Goal: Task Accomplishment & Management: Use online tool/utility

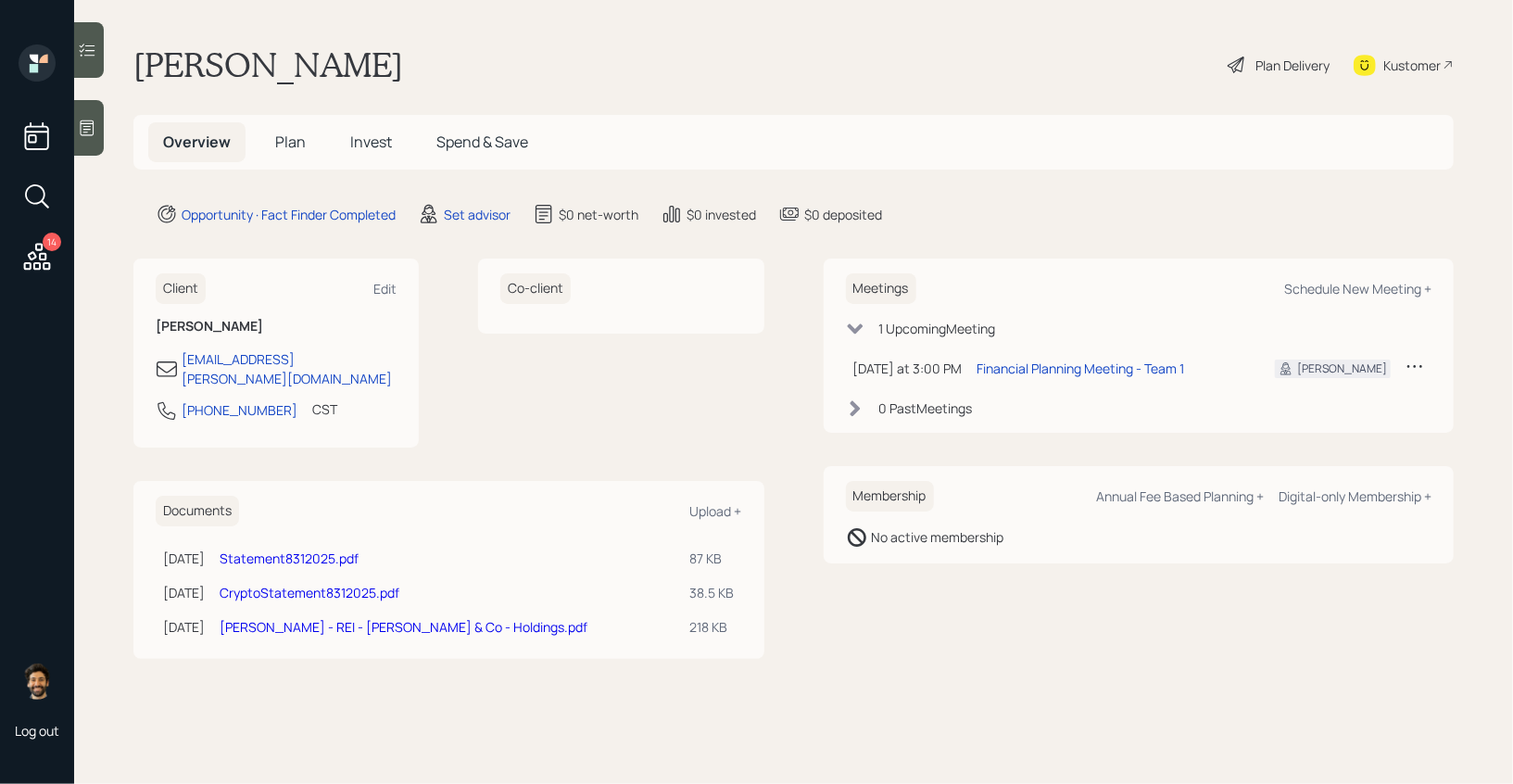
click at [355, 550] on link "Statement8312025.pdf" at bounding box center [288, 558] width 139 height 18
click at [44, 256] on icon at bounding box center [37, 257] width 34 height 34
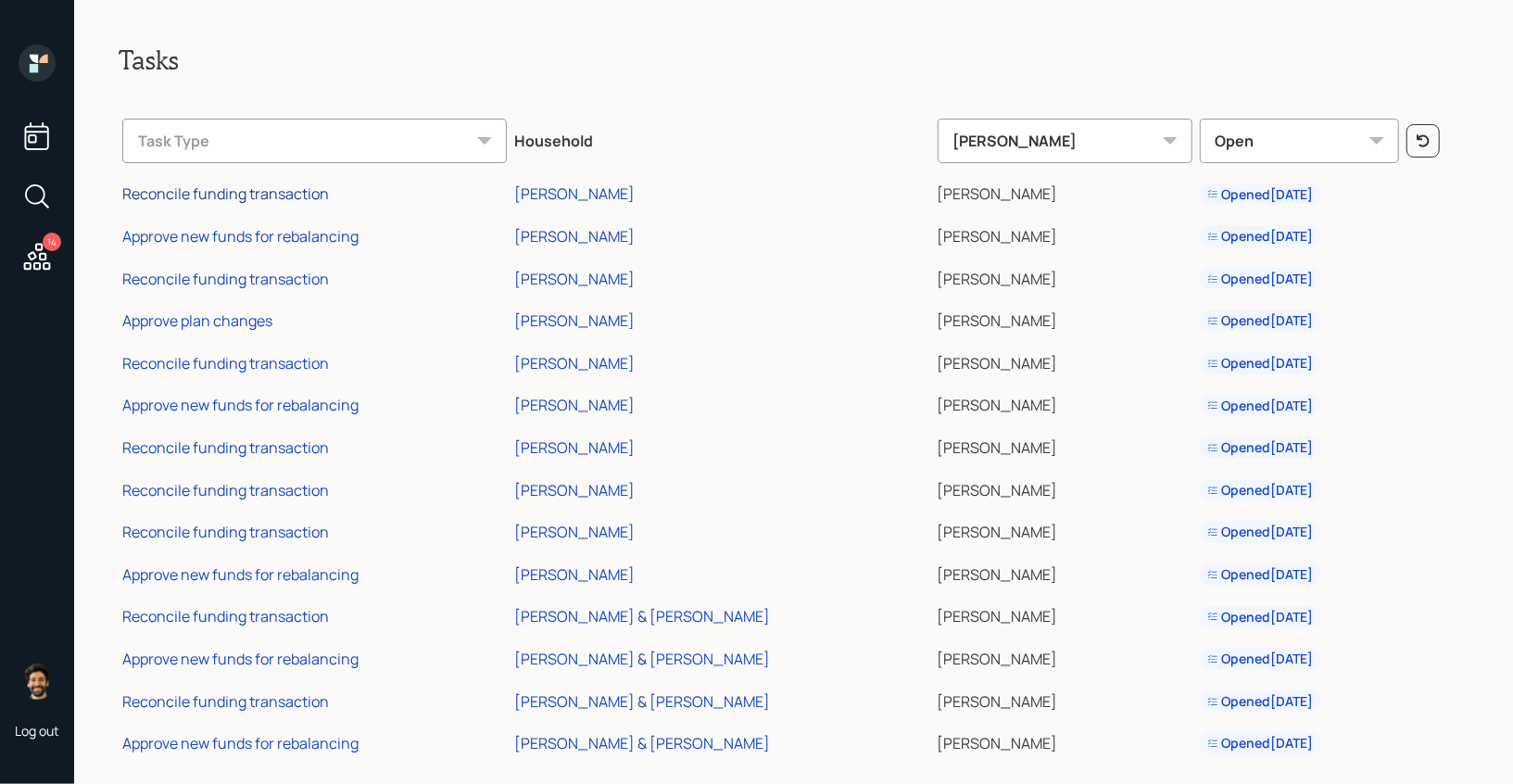
click at [259, 195] on div "Reconcile funding transaction" at bounding box center [225, 194] width 206 height 21
click at [238, 231] on div "Approve new funds for rebalancing" at bounding box center [240, 236] width 236 height 21
click at [220, 276] on div "Reconcile funding transaction" at bounding box center [225, 279] width 206 height 21
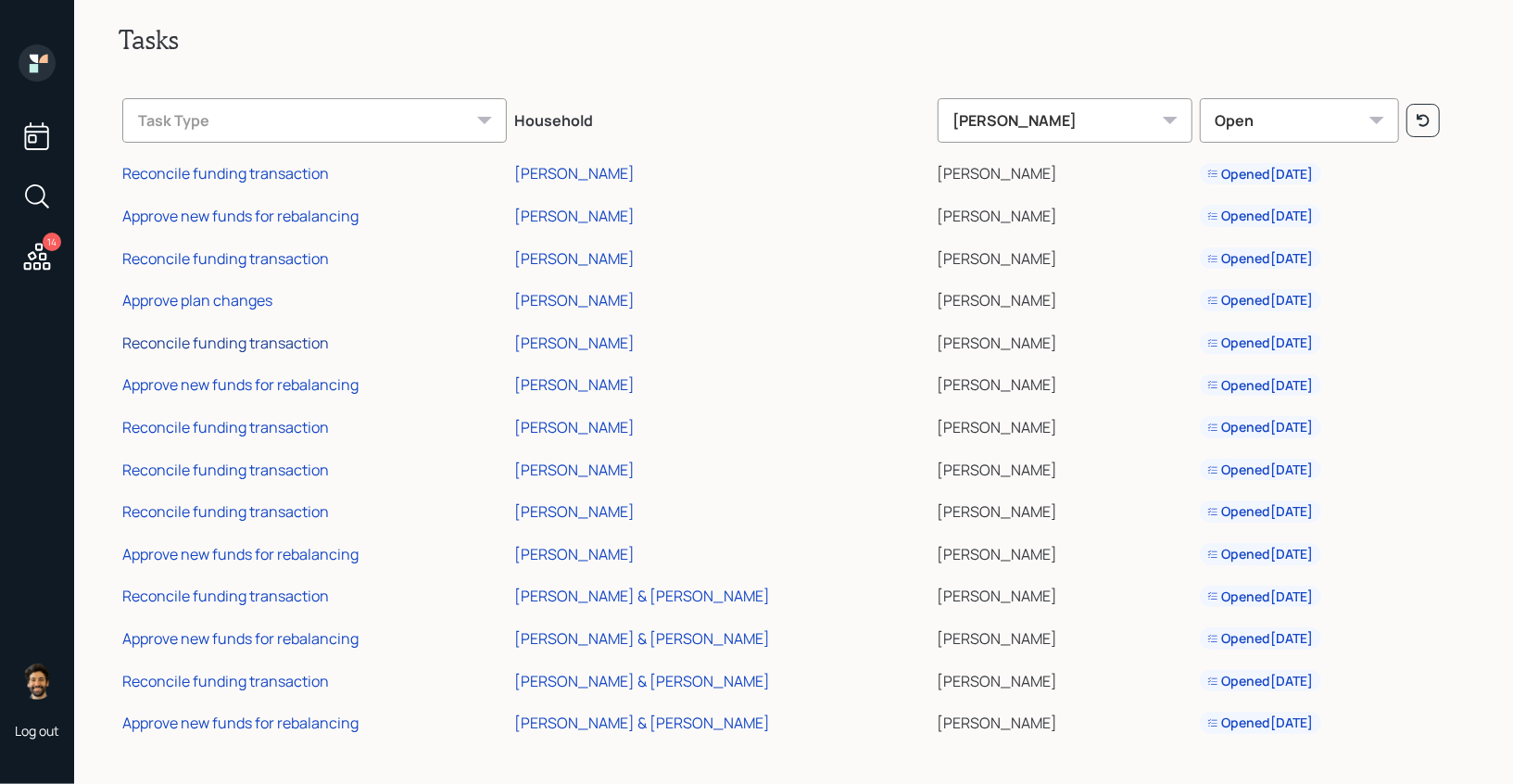
click at [244, 337] on div "Reconcile funding transaction" at bounding box center [225, 343] width 206 height 21
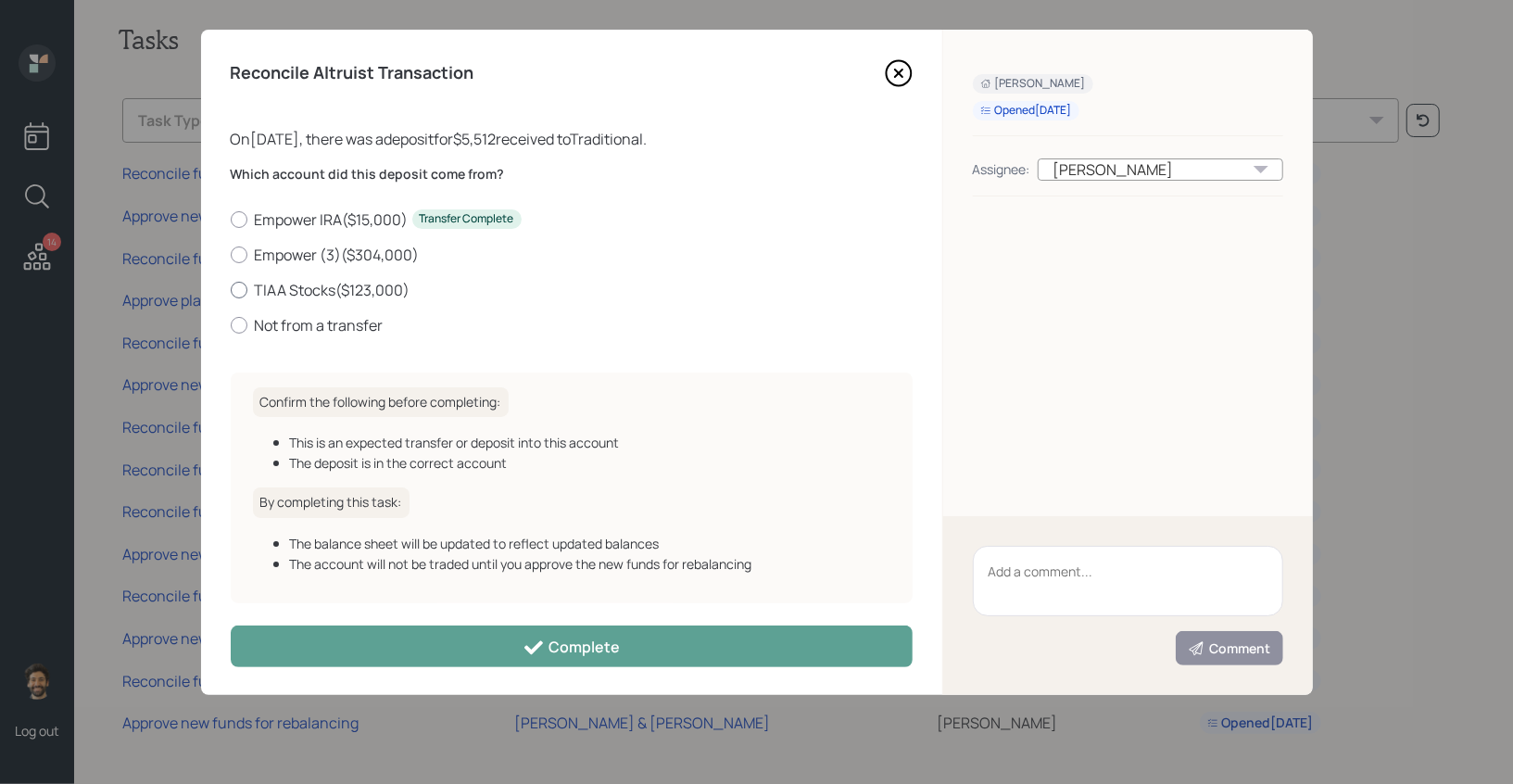
click at [271, 288] on label "TIAA Stocks ( $123,000 )" at bounding box center [571, 290] width 682 height 21
click at [231, 289] on input "TIAA Stocks ( $123,000 )" at bounding box center [230, 289] width 1 height 1
radio input "true"
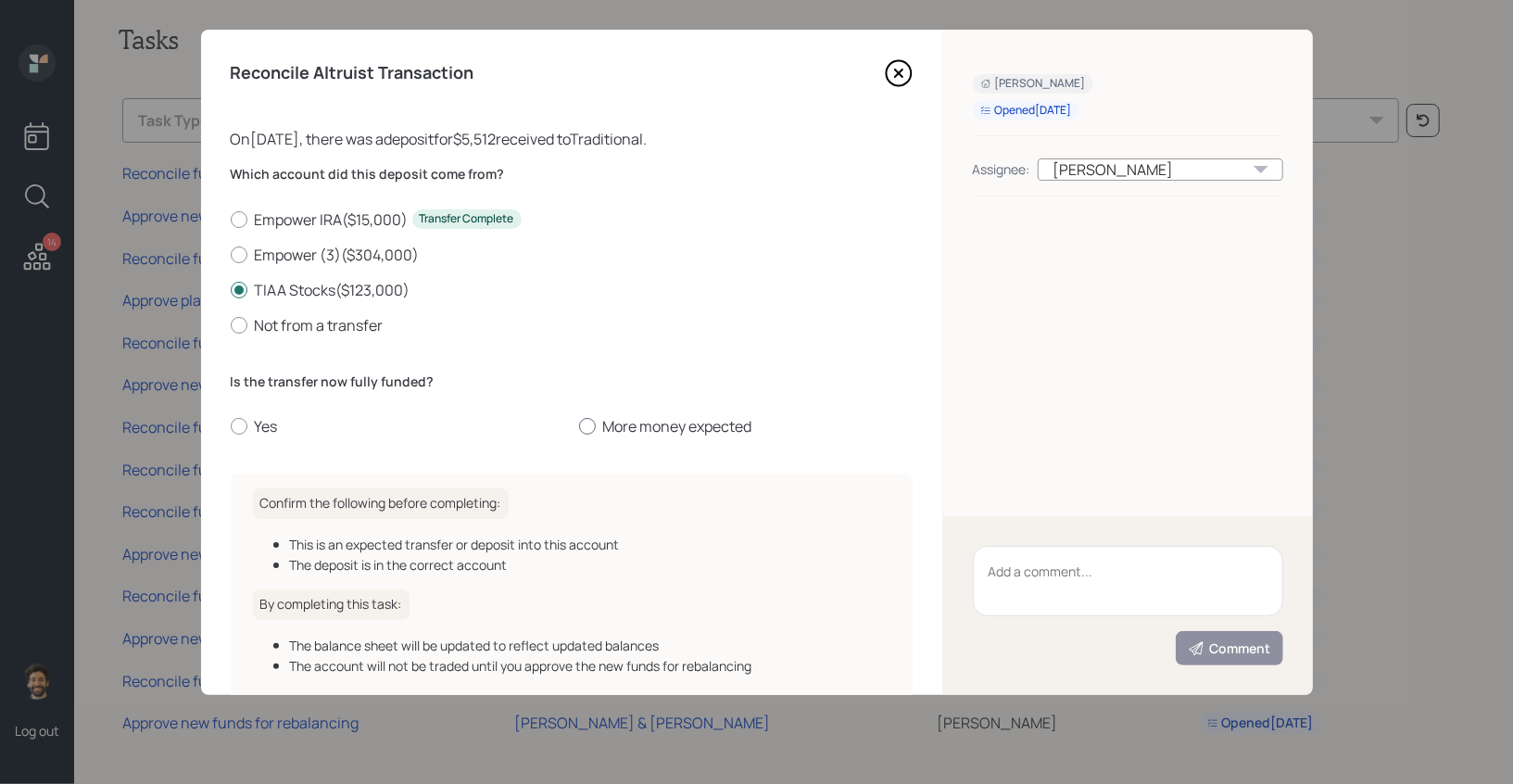
click at [646, 437] on label "More money expected" at bounding box center [745, 427] width 333 height 21
click at [579, 427] on input "More money expected" at bounding box center [578, 427] width 1 height 1
radio input "true"
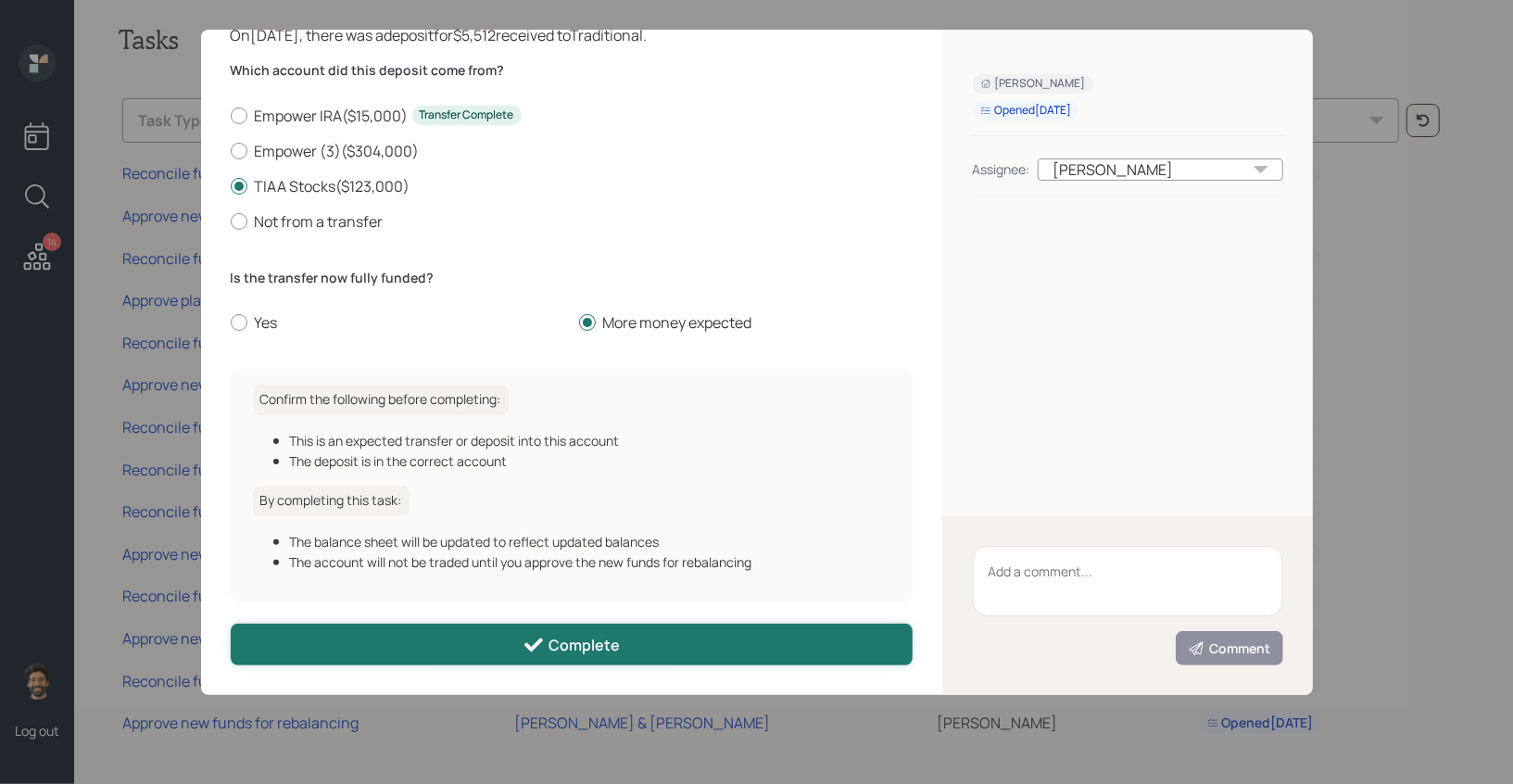
click at [491, 631] on button "Complete" at bounding box center [571, 644] width 682 height 42
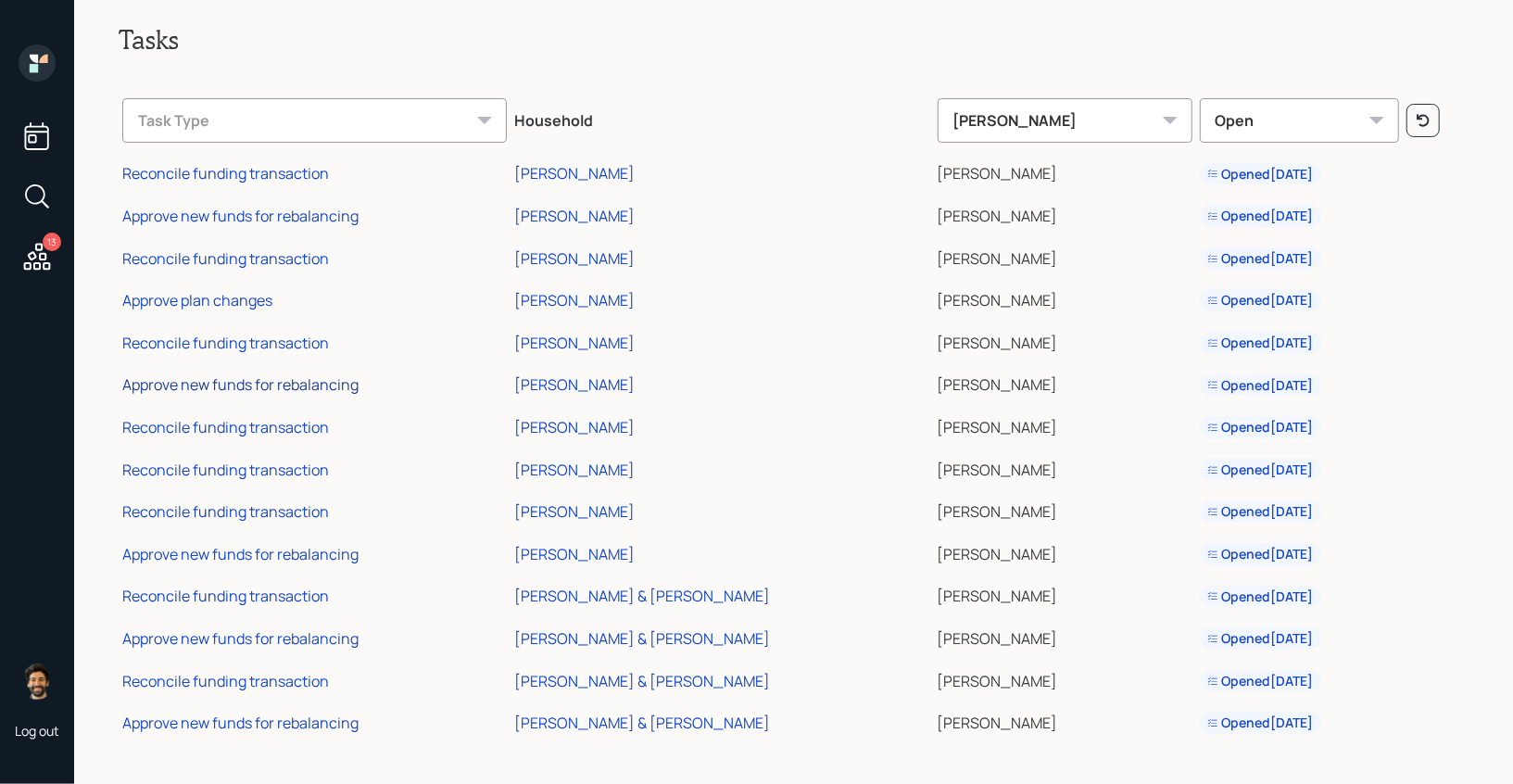
click at [247, 385] on div "Approve new funds for rebalancing" at bounding box center [240, 385] width 236 height 21
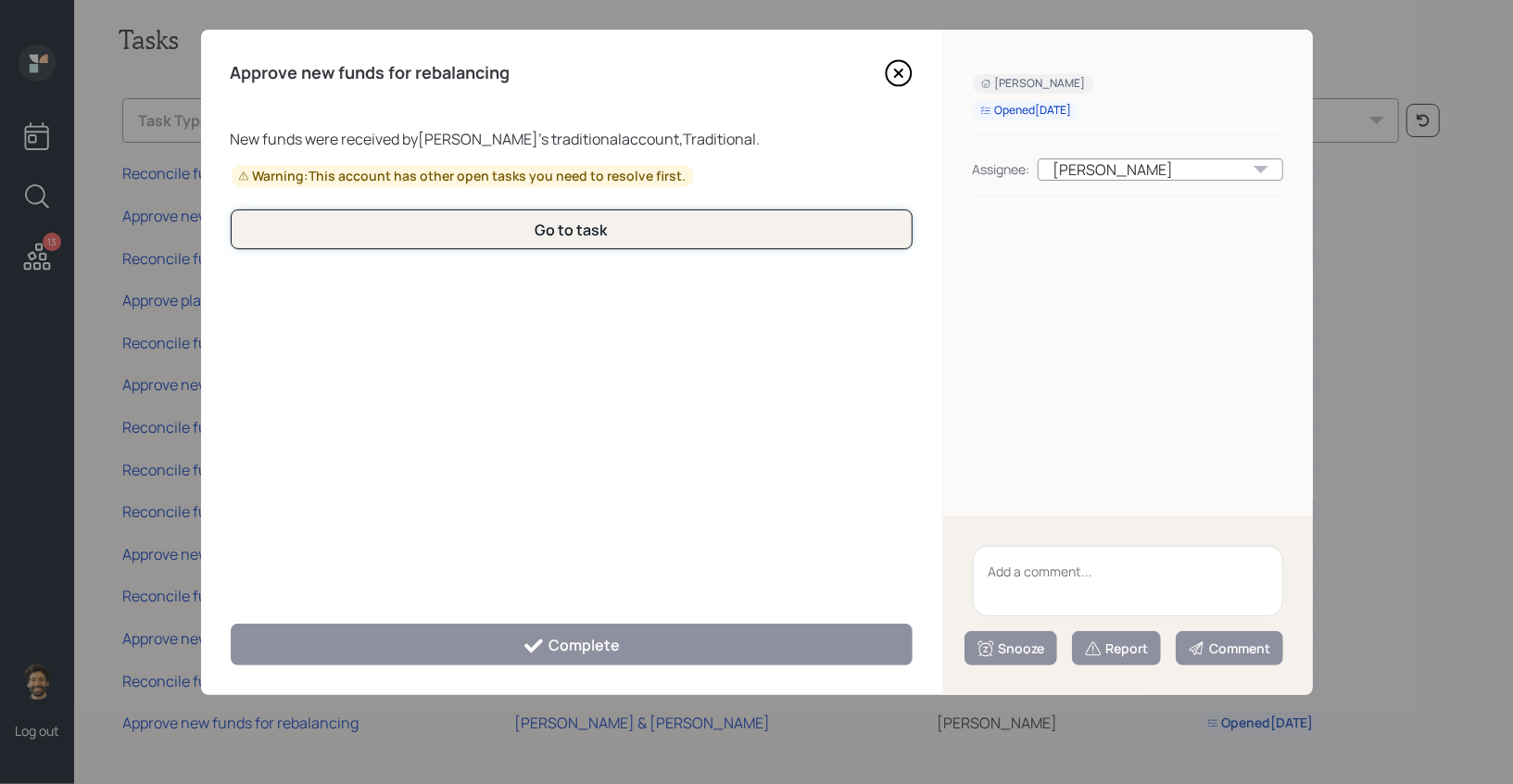
click at [420, 234] on button "Go to task" at bounding box center [571, 229] width 682 height 40
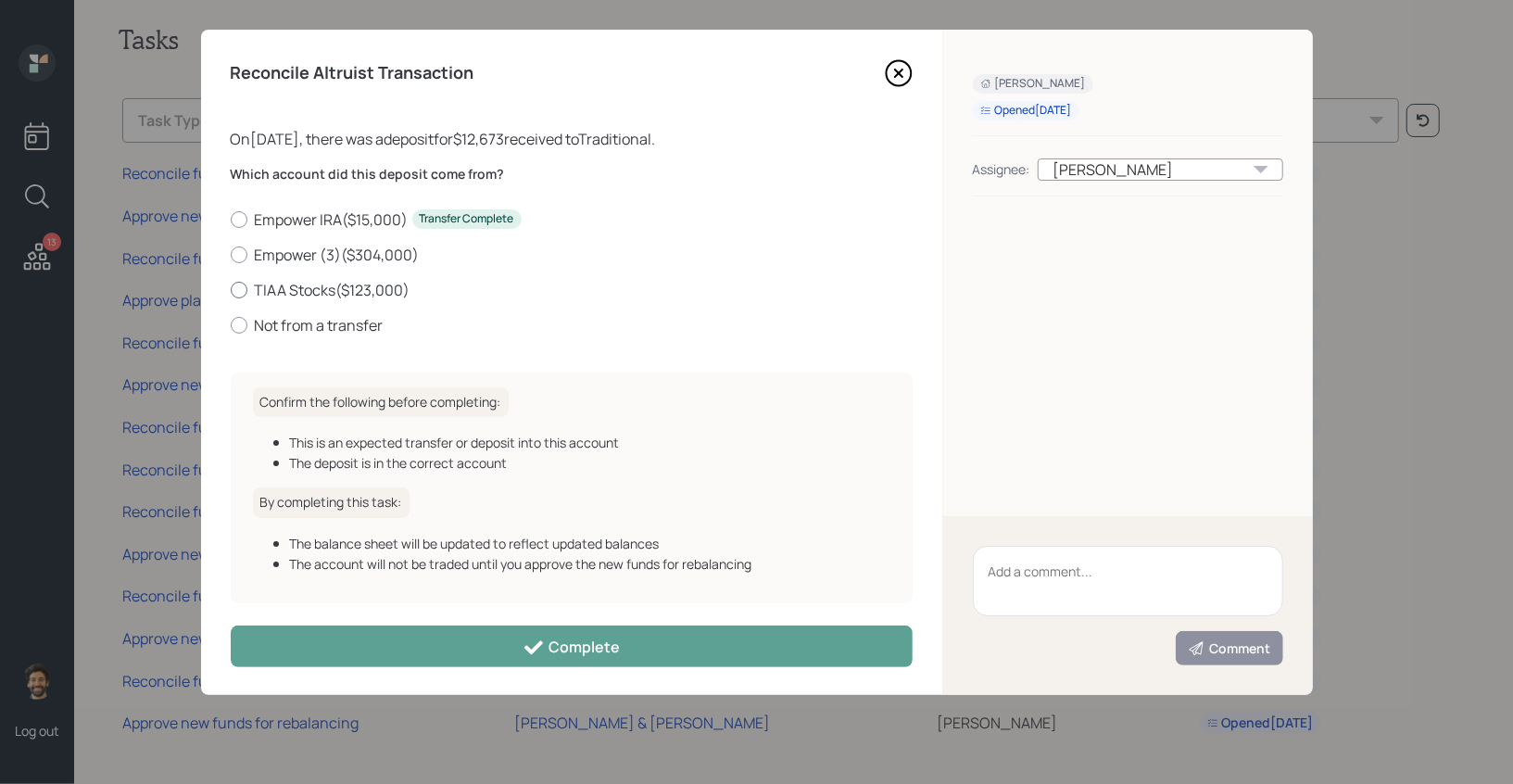
click at [255, 287] on label "TIAA Stocks ( $123,000 )" at bounding box center [571, 290] width 682 height 21
click at [231, 289] on input "TIAA Stocks ( $123,000 )" at bounding box center [230, 289] width 1 height 1
radio input "true"
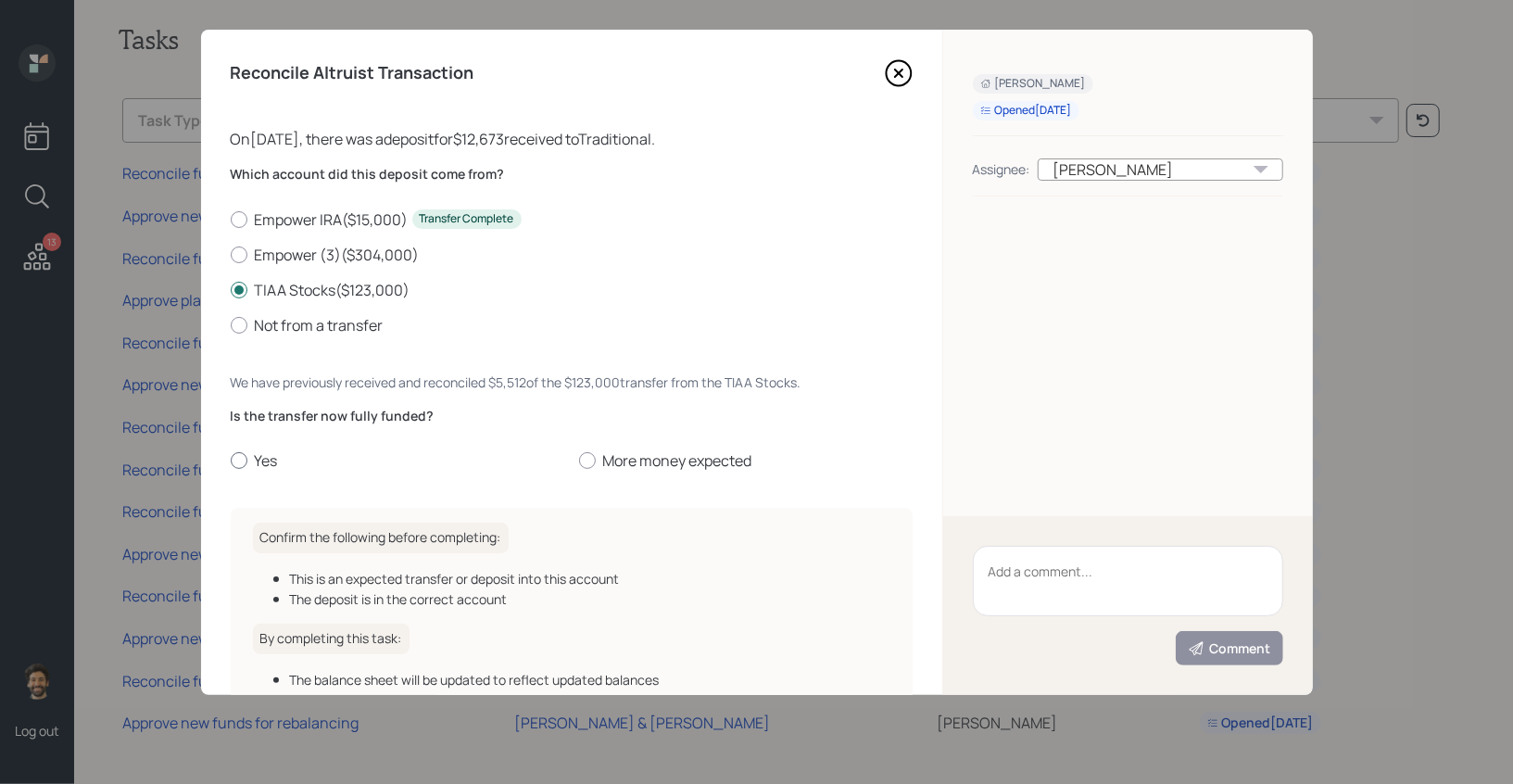
click at [273, 470] on label "Yes" at bounding box center [397, 460] width 333 height 21
click at [231, 461] on input "Yes" at bounding box center [230, 460] width 1 height 1
radio input "true"
click at [618, 457] on label "More money expected" at bounding box center [745, 460] width 333 height 21
click at [579, 460] on input "More money expected" at bounding box center [578, 460] width 1 height 1
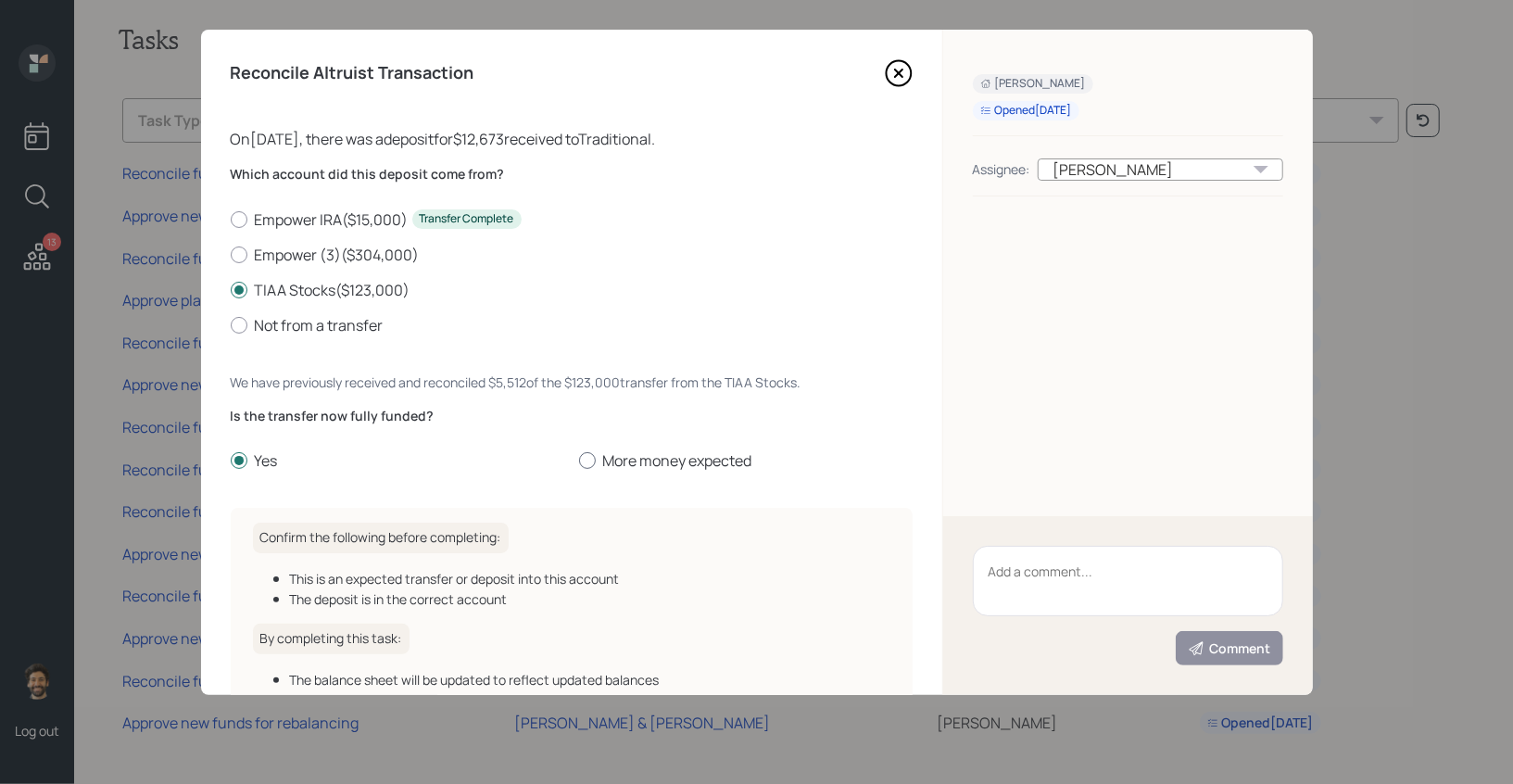
radio input "true"
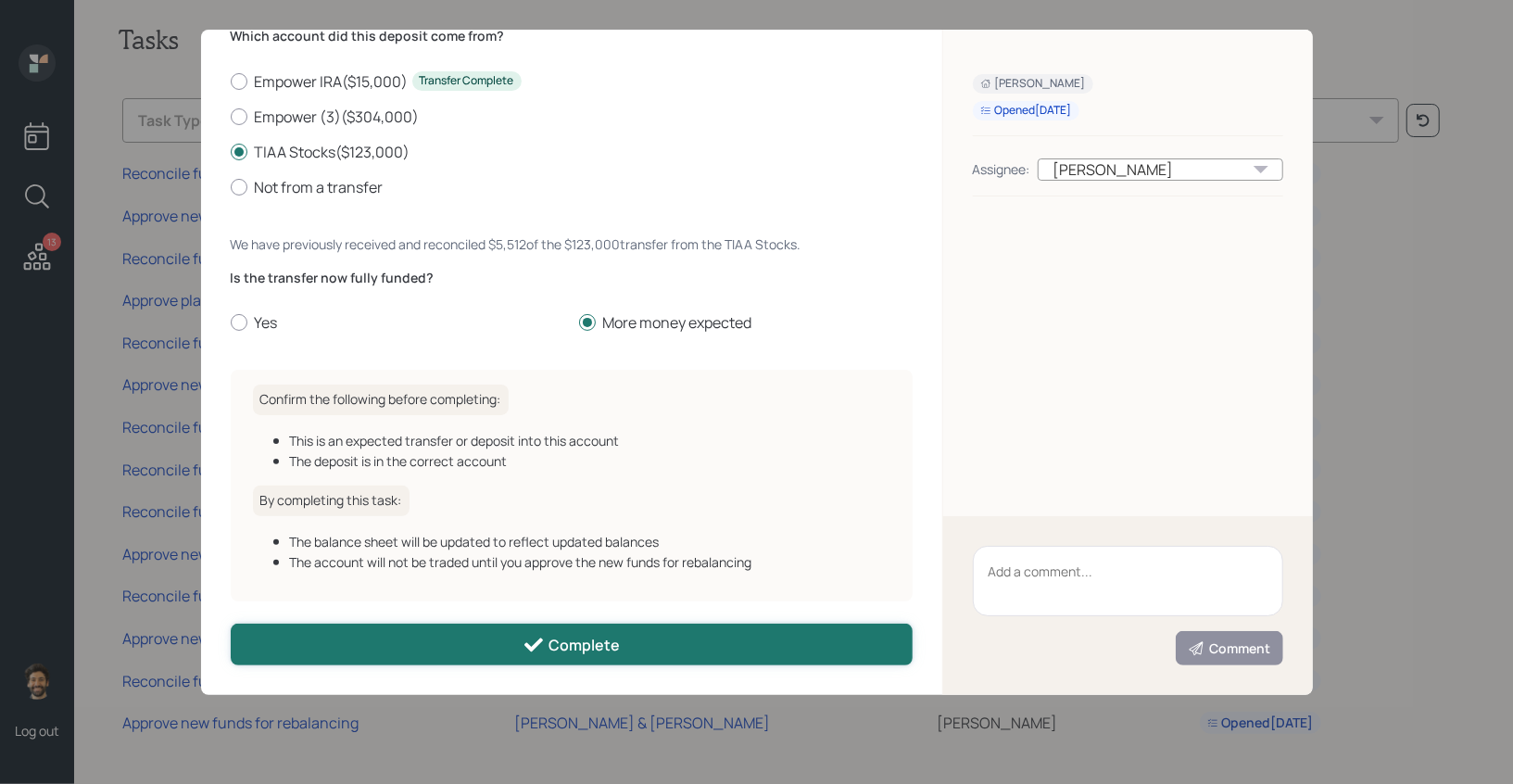
click at [432, 641] on button "Complete" at bounding box center [571, 644] width 682 height 42
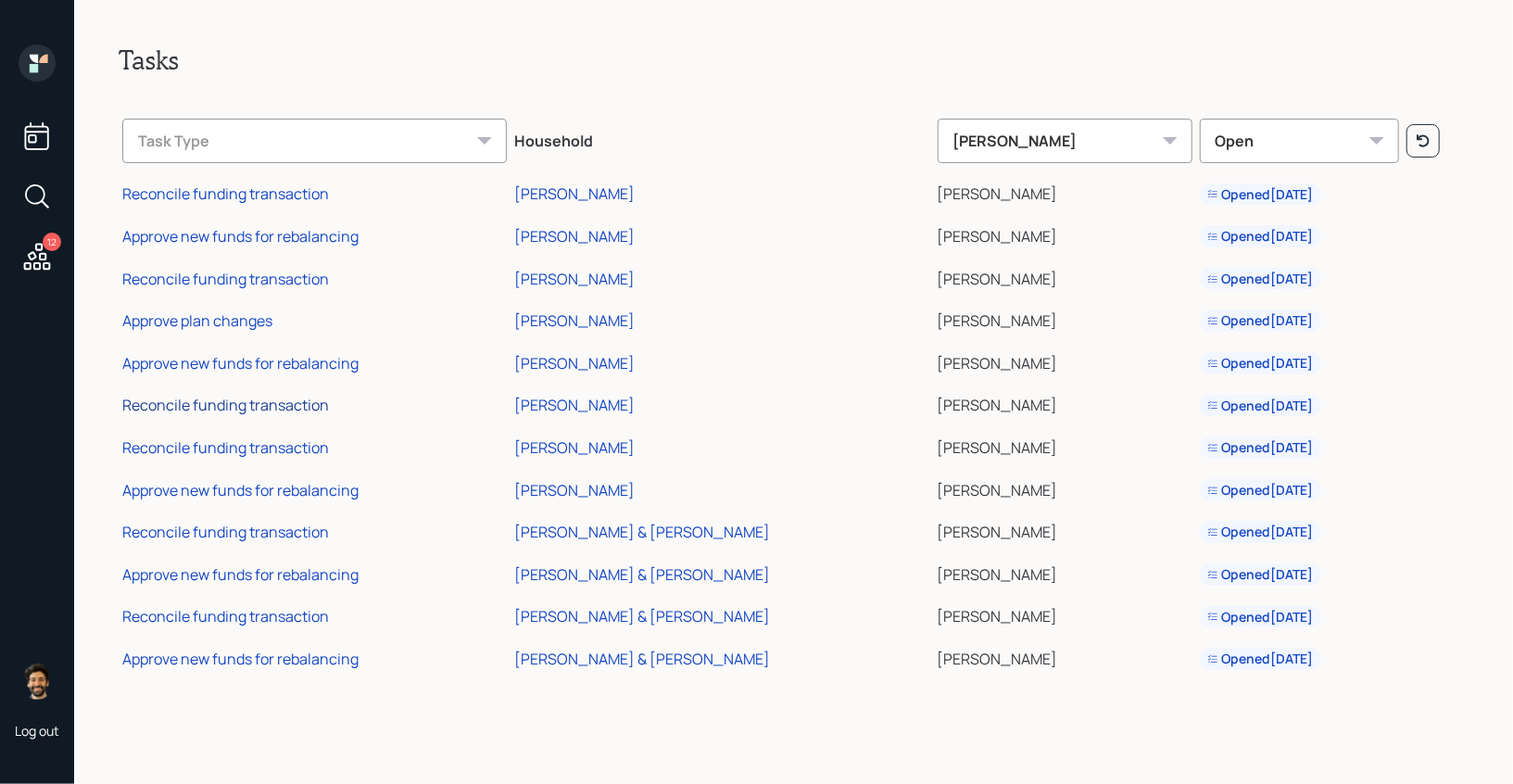
click at [271, 400] on div "Reconcile funding transaction" at bounding box center [225, 405] width 206 height 21
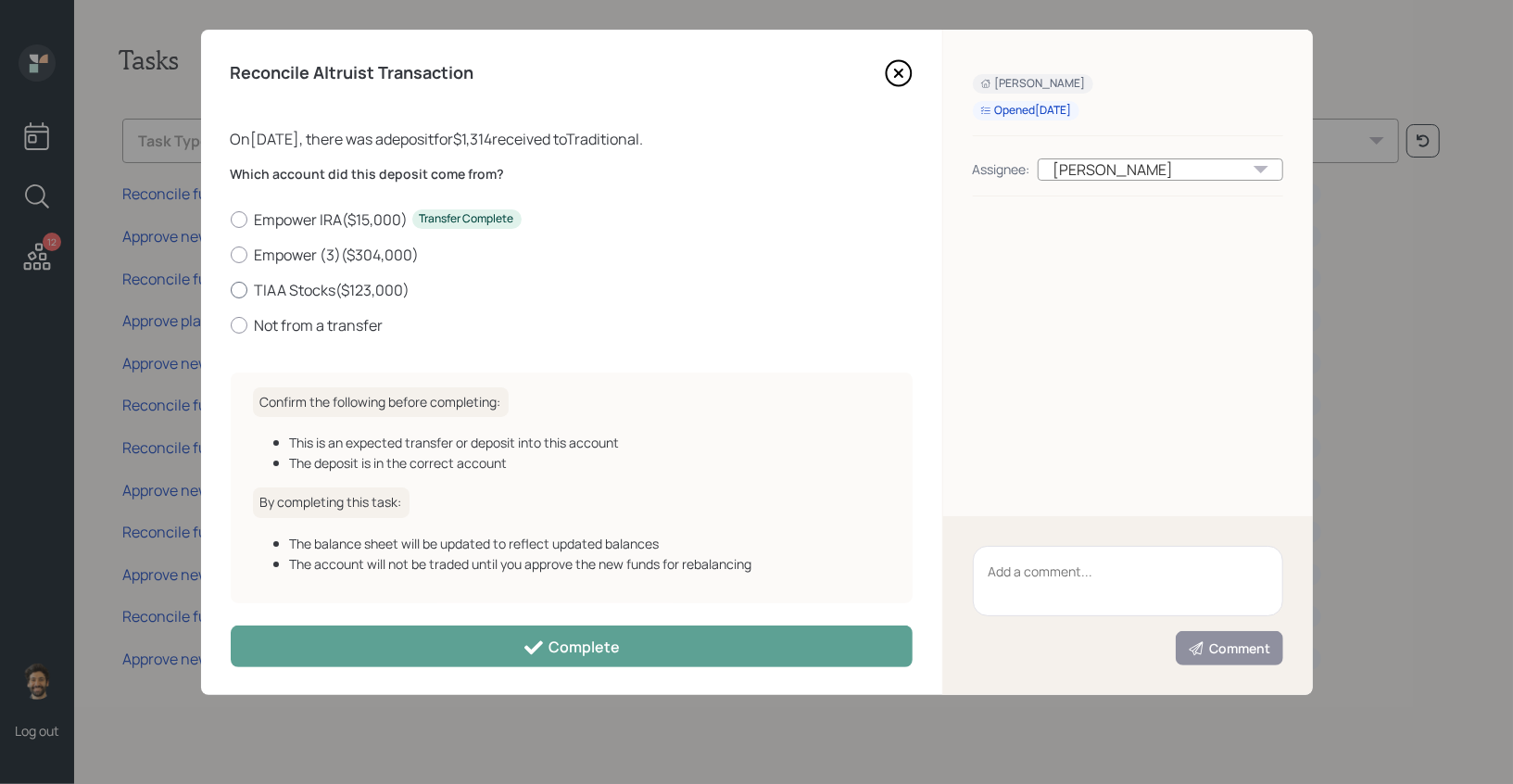
click at [258, 294] on label "TIAA Stocks ( $123,000 )" at bounding box center [571, 290] width 682 height 21
click at [231, 290] on input "TIAA Stocks ( $123,000 )" at bounding box center [230, 289] width 1 height 1
radio input "true"
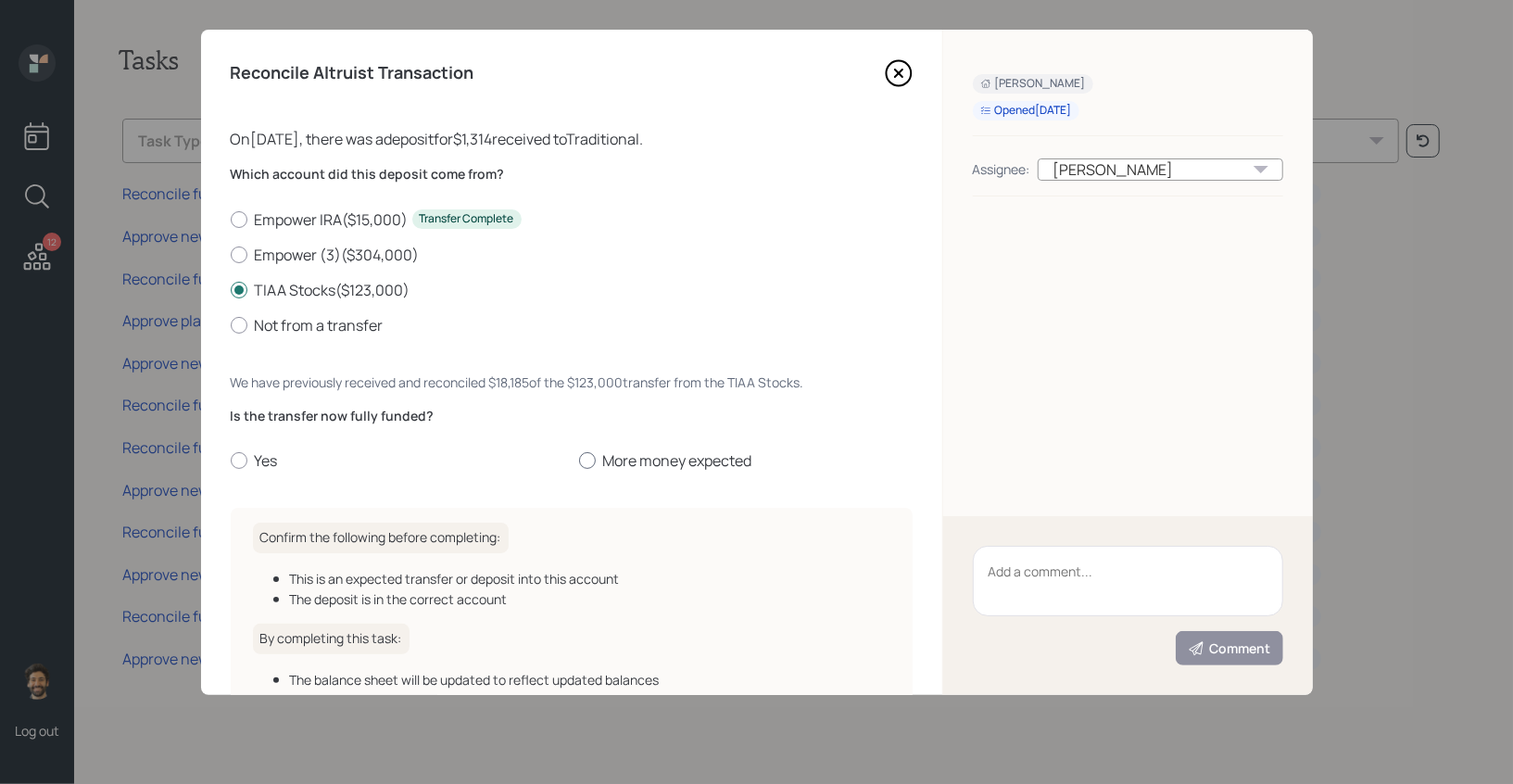
click at [612, 468] on label "More money expected" at bounding box center [745, 460] width 333 height 21
click at [579, 461] on input "More money expected" at bounding box center [578, 460] width 1 height 1
radio input "true"
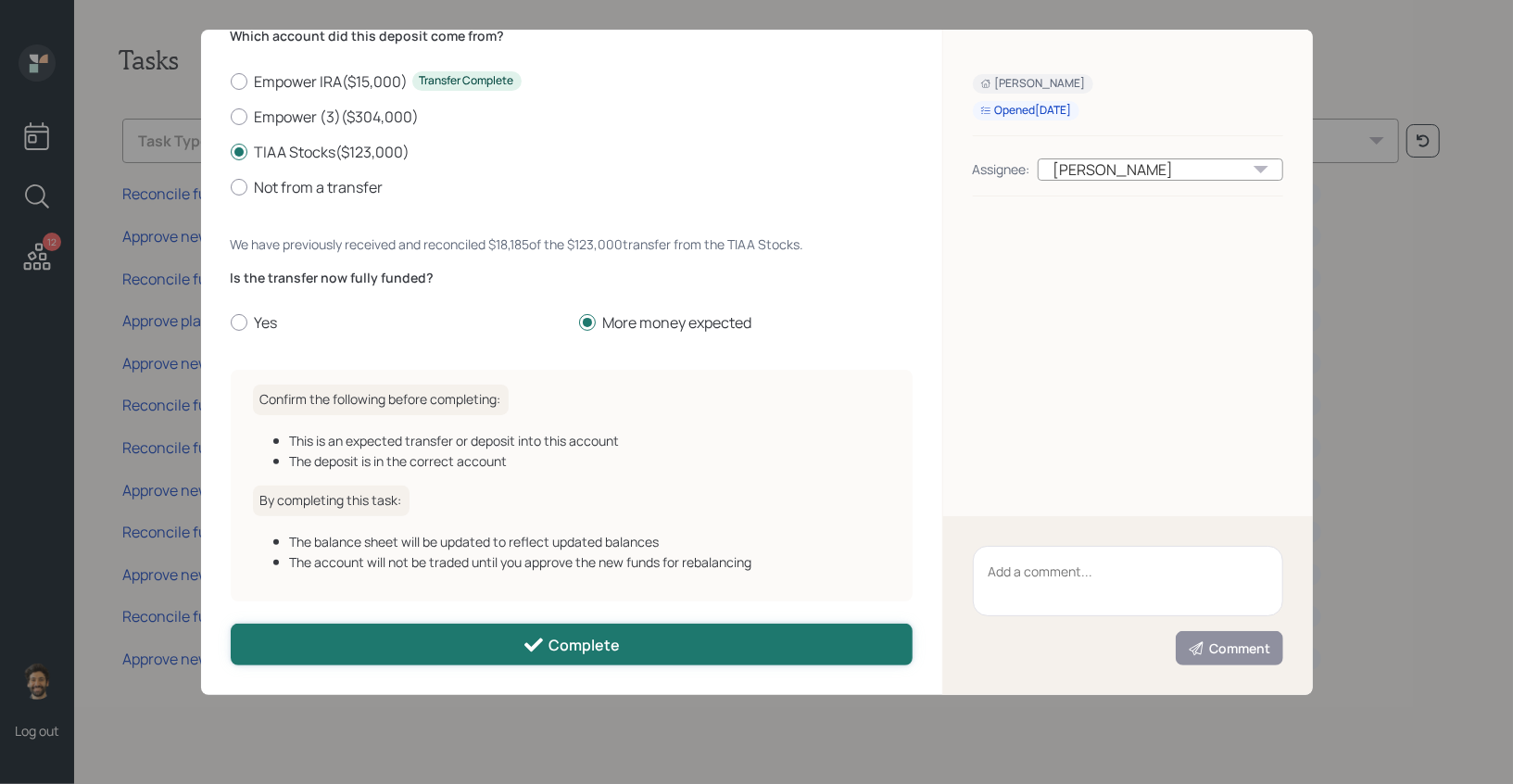
click at [412, 665] on button "Complete" at bounding box center [571, 644] width 682 height 42
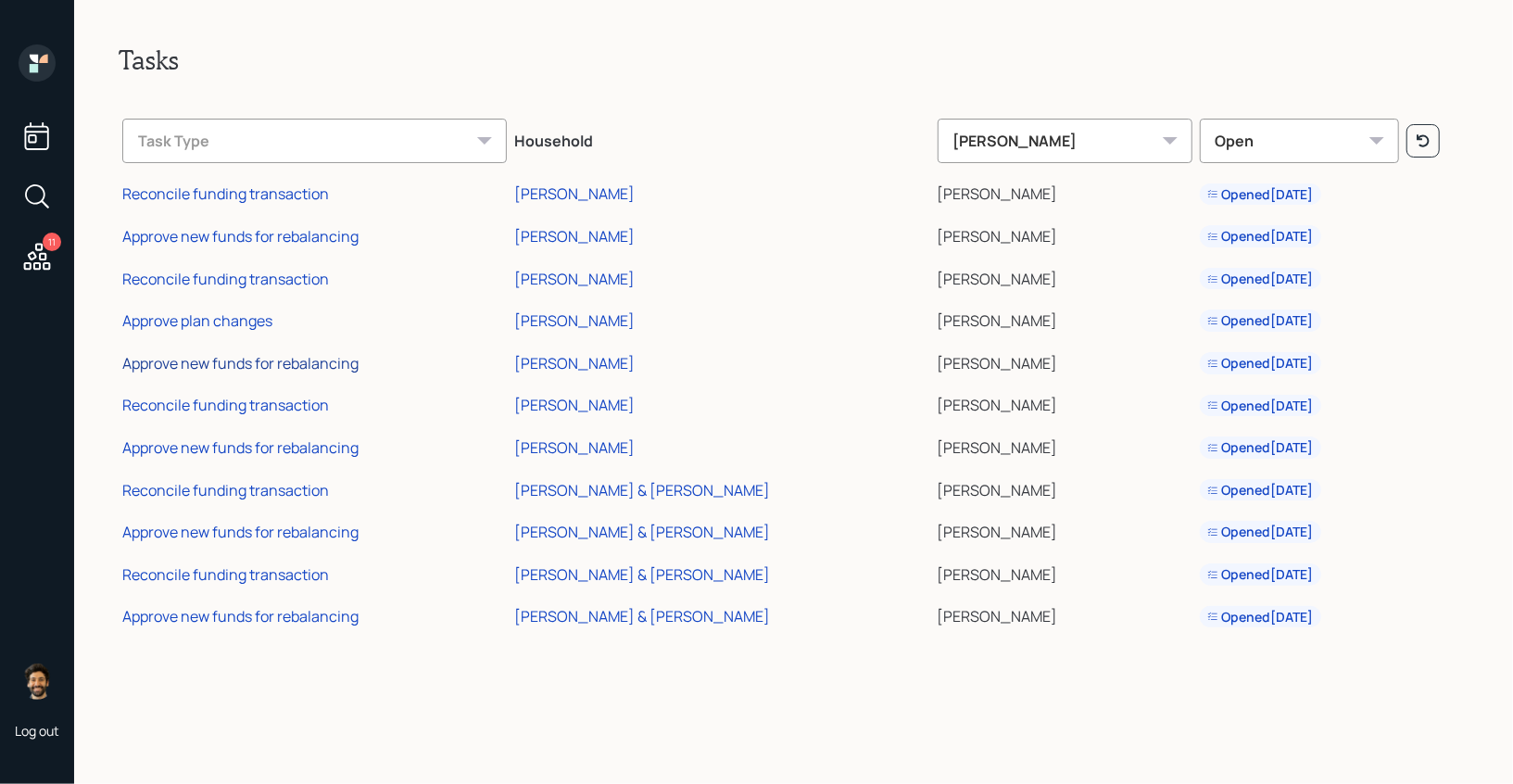
click at [266, 362] on div "Approve new funds for rebalancing" at bounding box center [240, 363] width 236 height 21
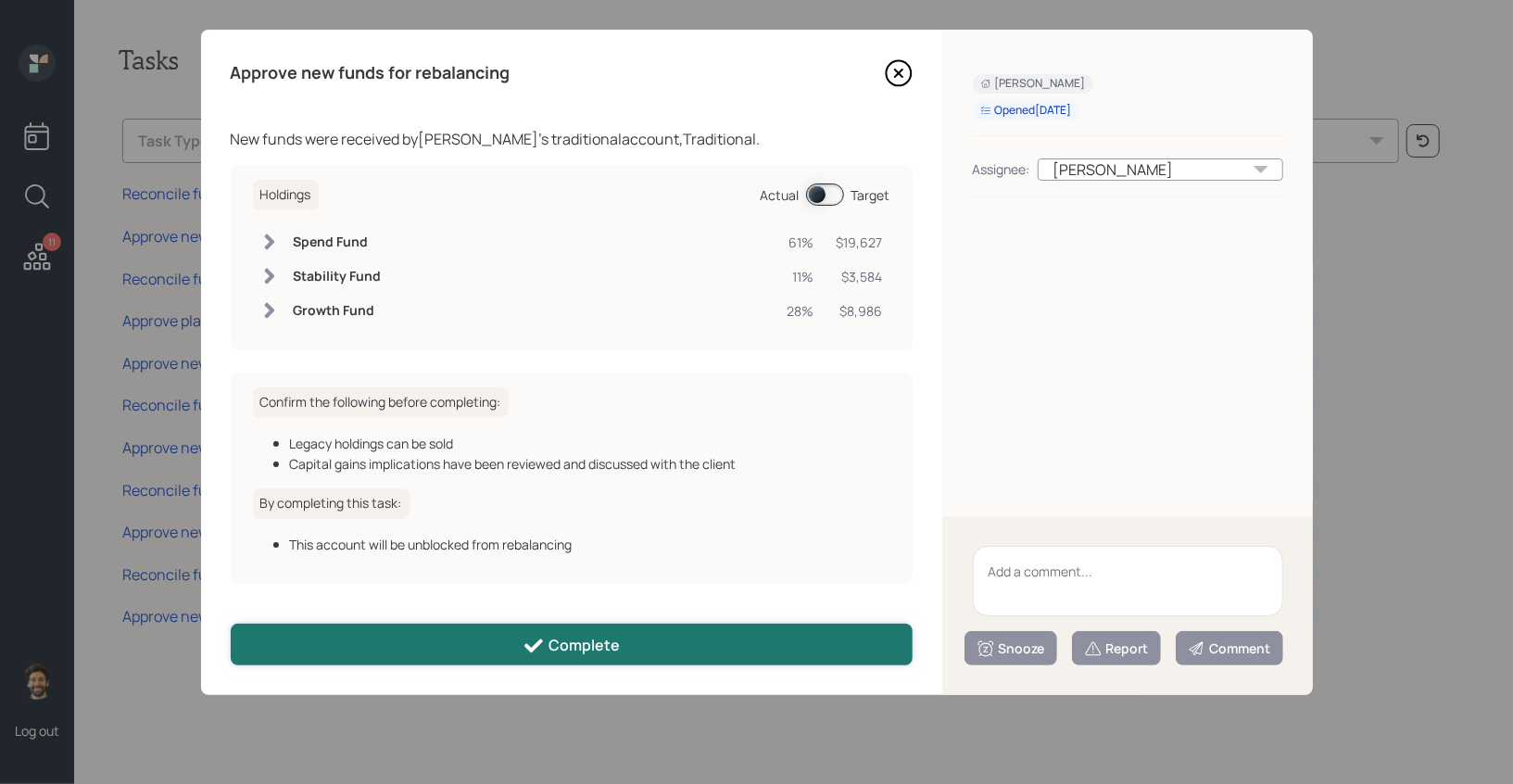
click at [467, 639] on button "Complete" at bounding box center [571, 644] width 682 height 42
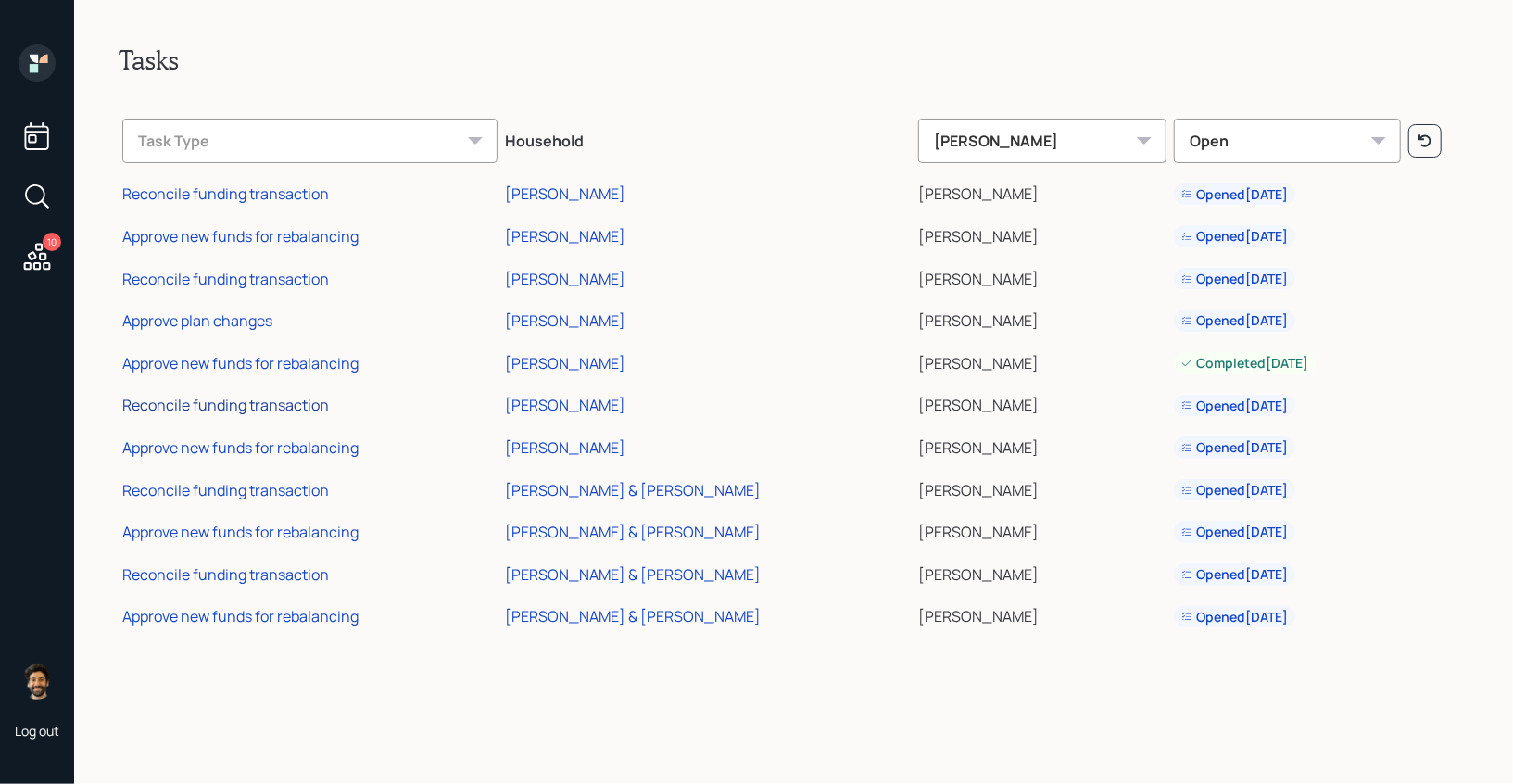
click at [237, 405] on div "Reconcile funding transaction" at bounding box center [225, 405] width 206 height 21
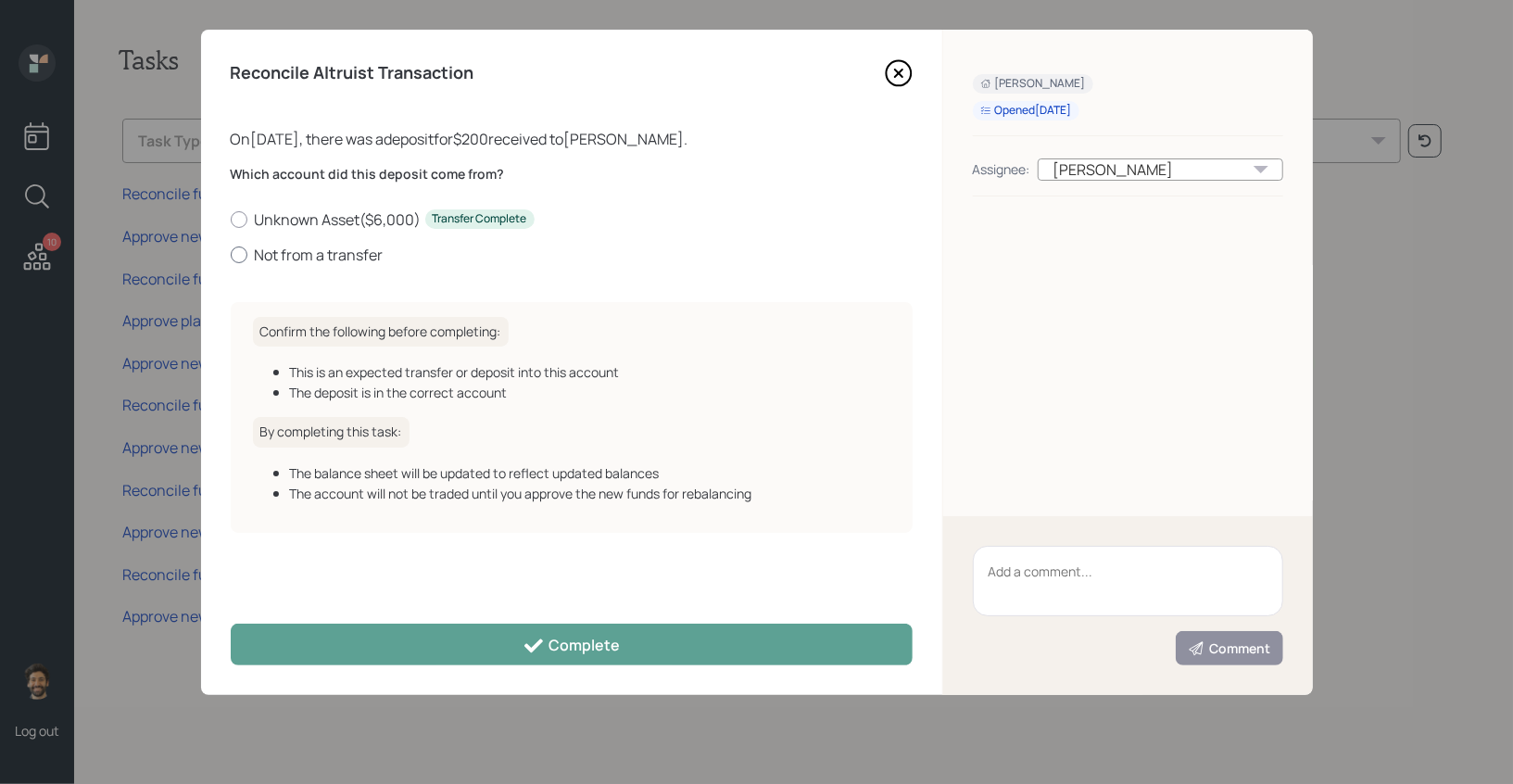
click at [302, 259] on label "Not from a transfer" at bounding box center [571, 255] width 682 height 21
click at [231, 255] on input "Not from a transfer" at bounding box center [230, 254] width 1 height 1
radio input "true"
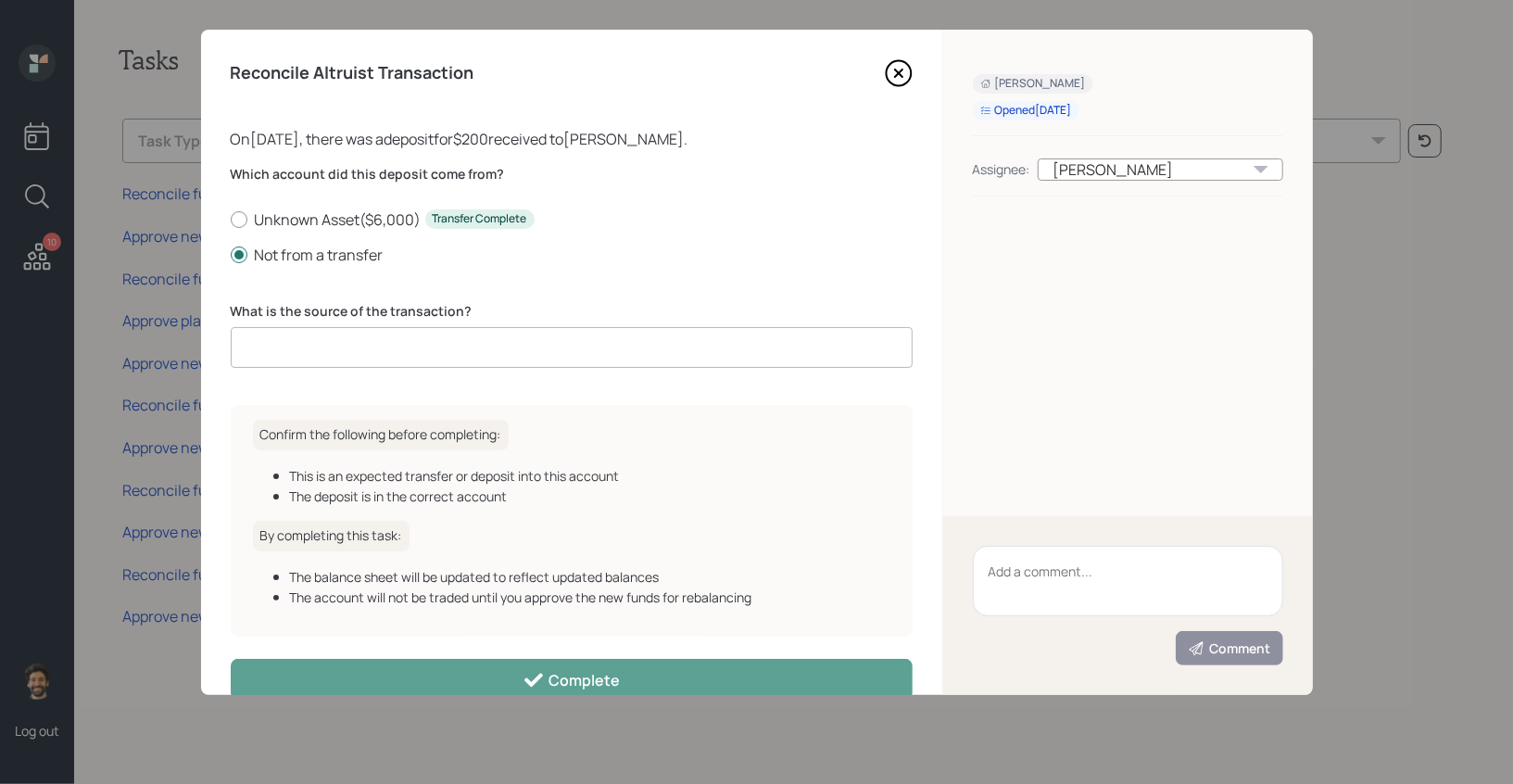
click at [361, 357] on input at bounding box center [571, 347] width 682 height 41
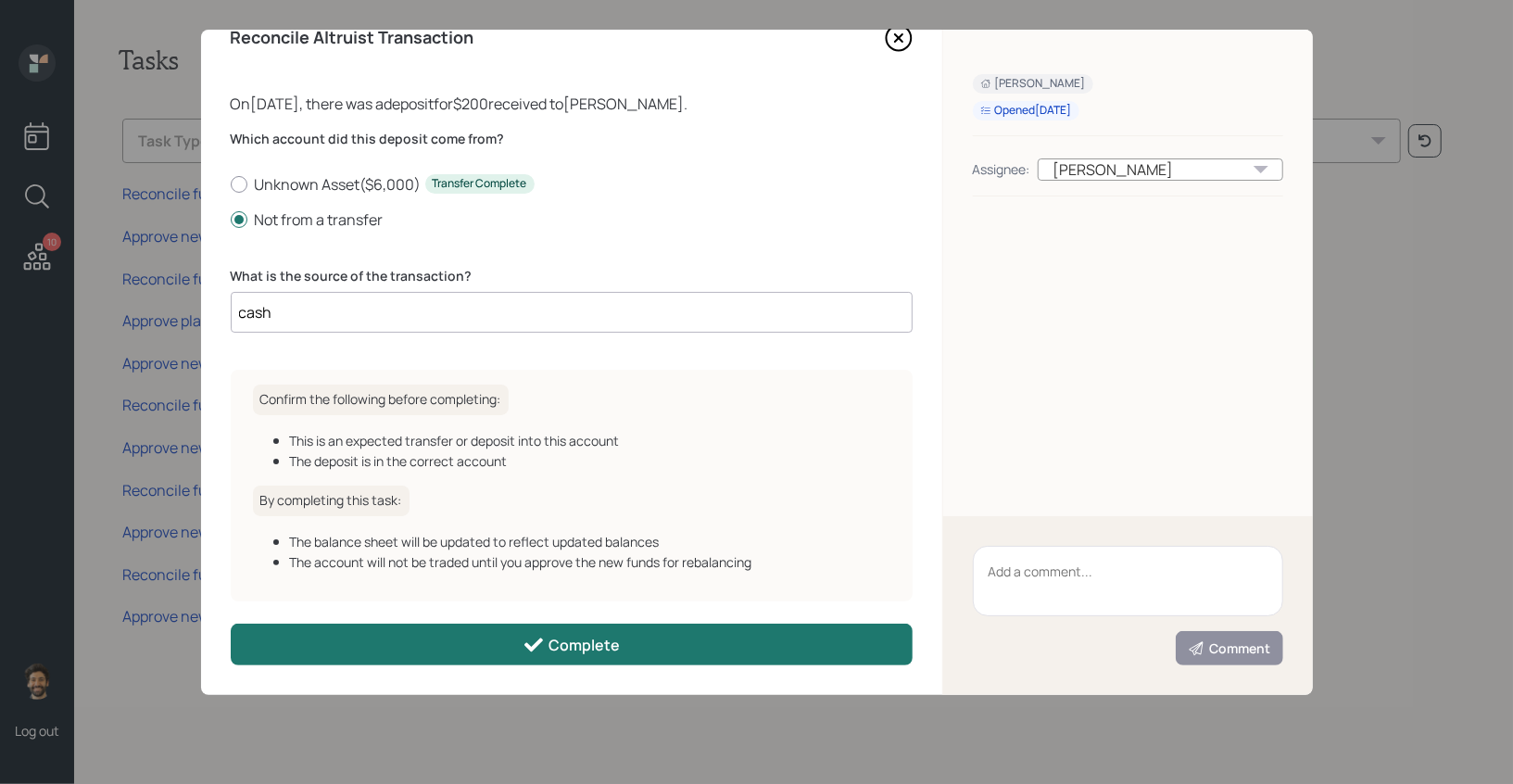
type input "cash"
click at [436, 646] on button "Complete" at bounding box center [571, 644] width 682 height 42
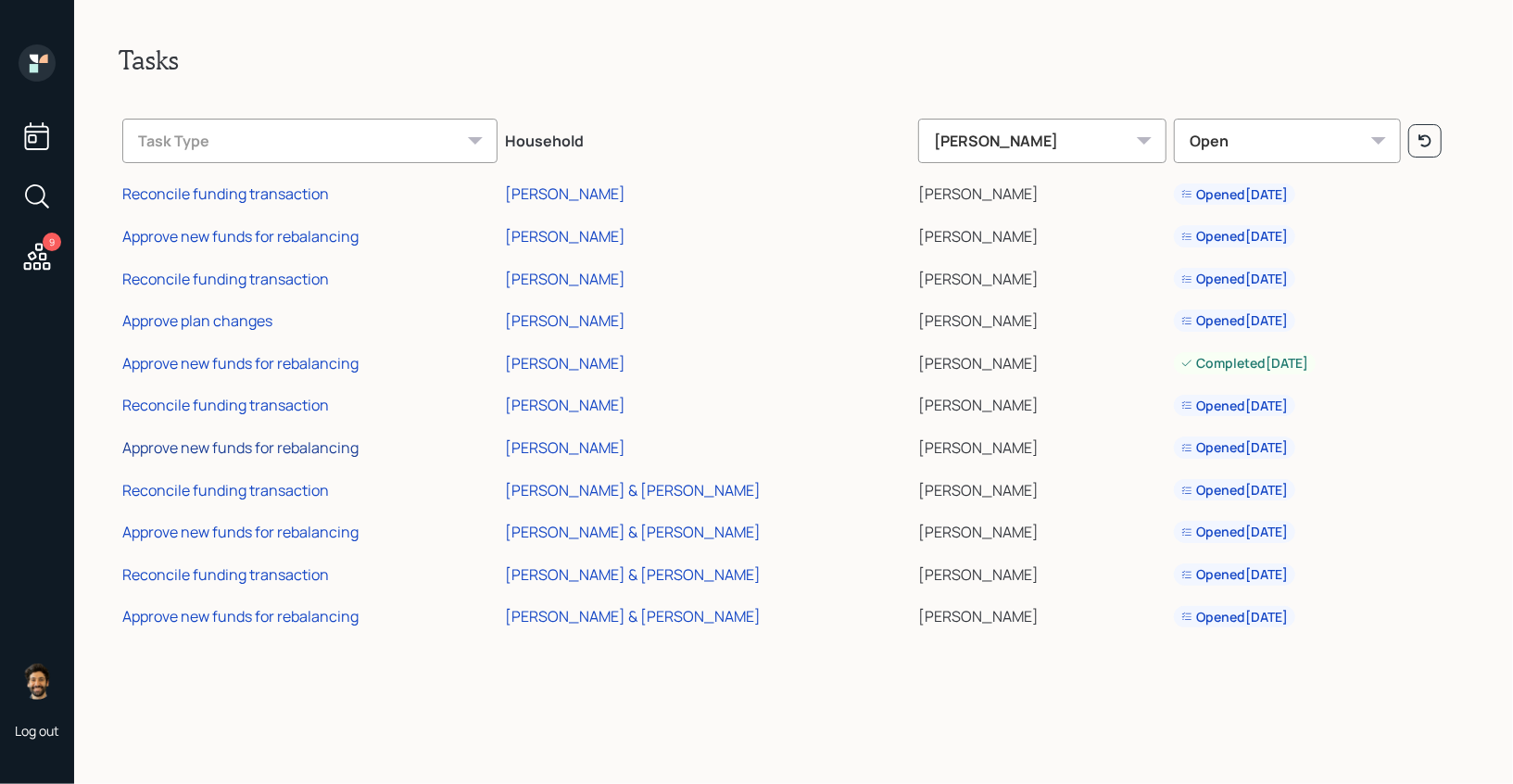
click at [257, 455] on div "Approve new funds for rebalancing" at bounding box center [240, 448] width 236 height 21
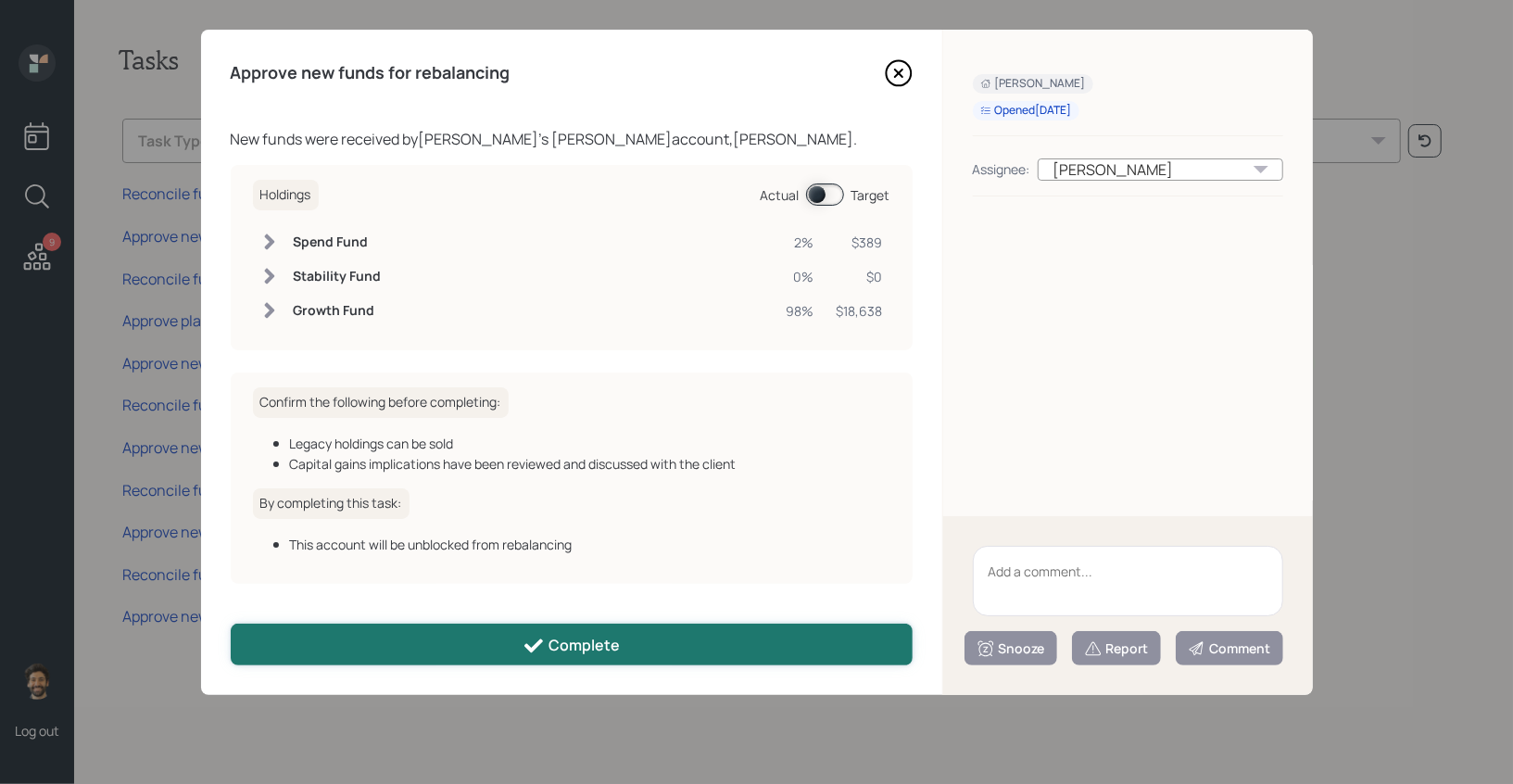
click at [533, 657] on button "Complete" at bounding box center [571, 644] width 682 height 42
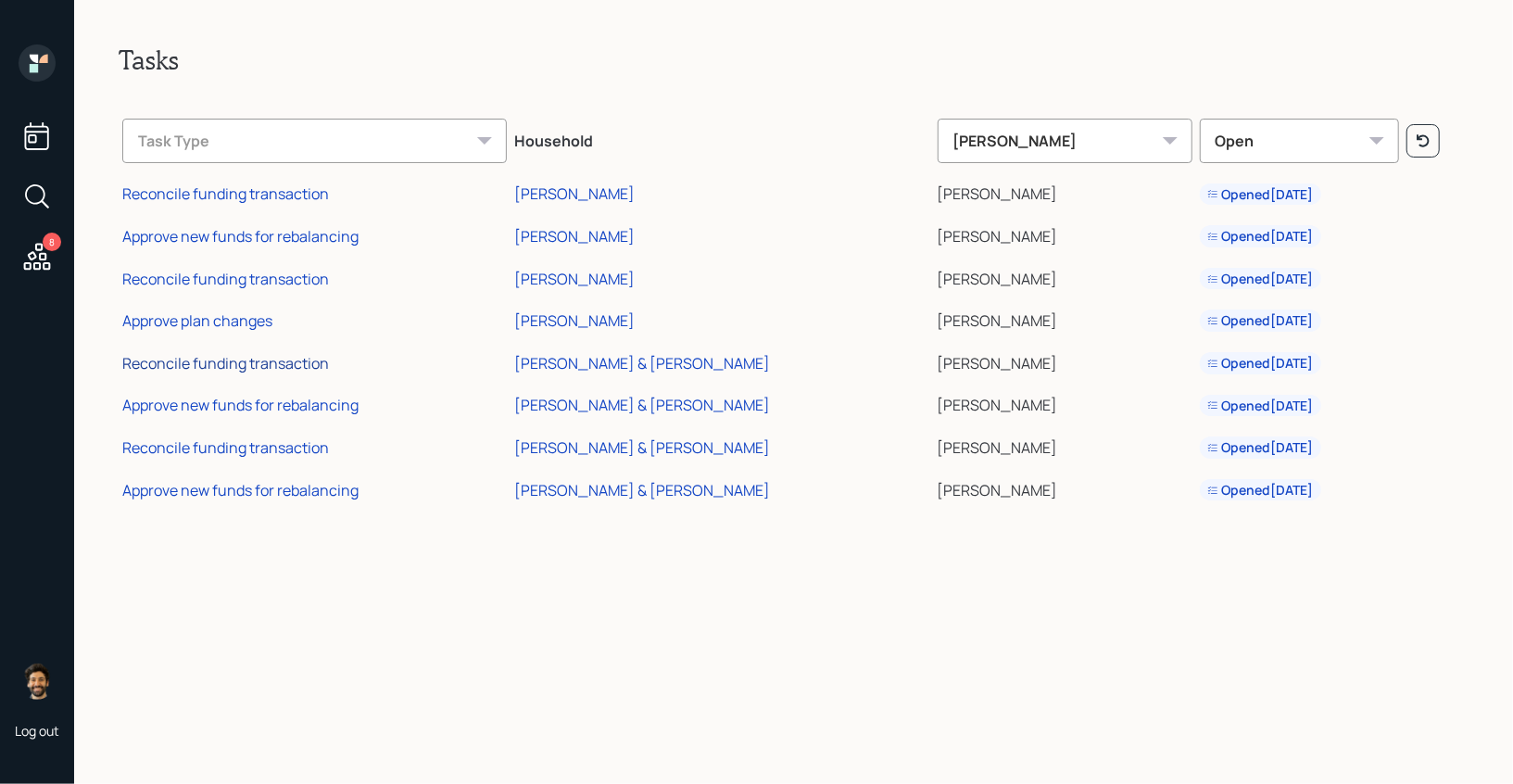
click at [288, 359] on div "Reconcile funding transaction" at bounding box center [225, 363] width 206 height 21
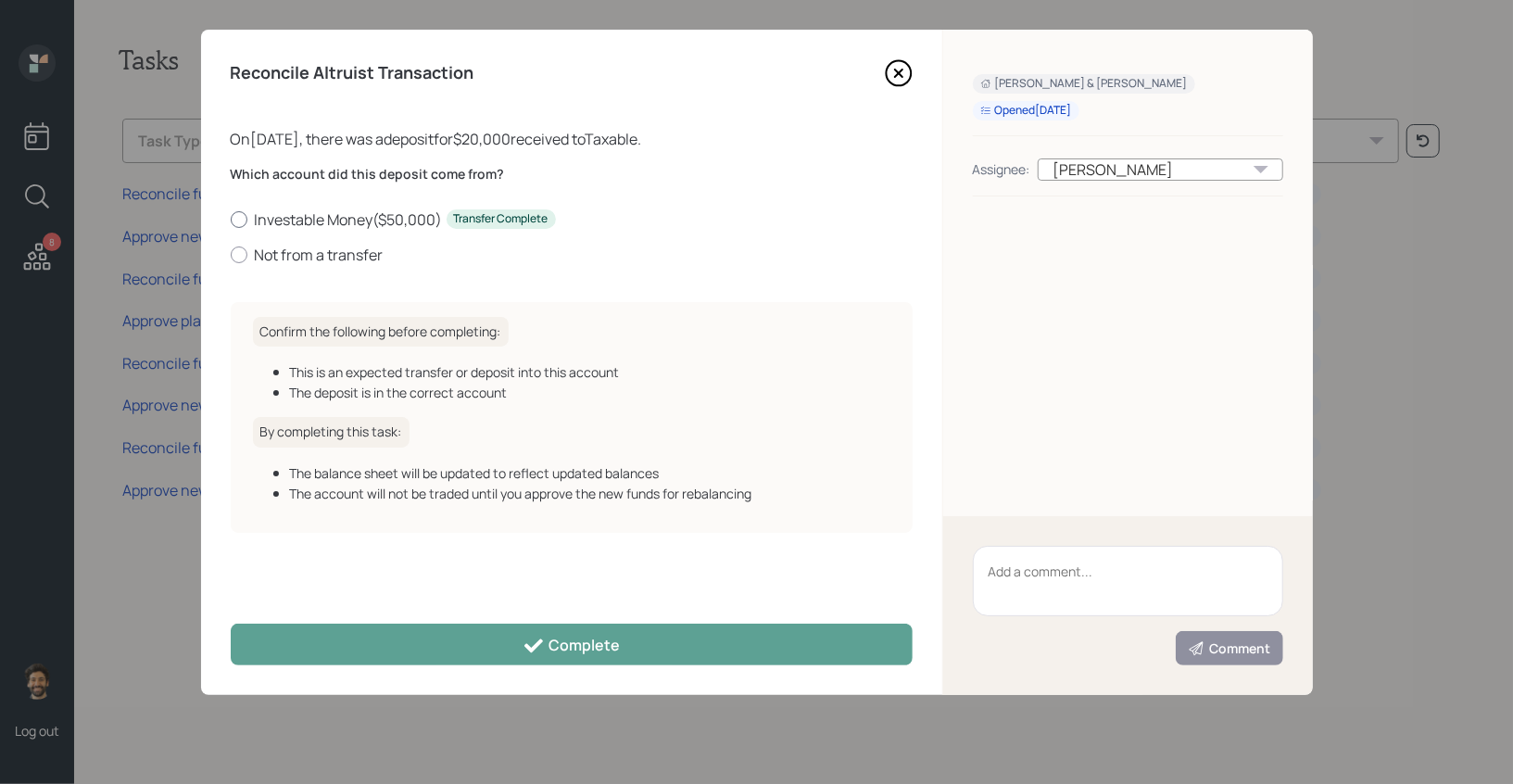
click at [245, 219] on div at bounding box center [239, 219] width 17 height 17
click at [231, 219] on input "Investable Money ( $50,000 ) Transfer Complete" at bounding box center [230, 218] width 1 height 1
radio input "true"
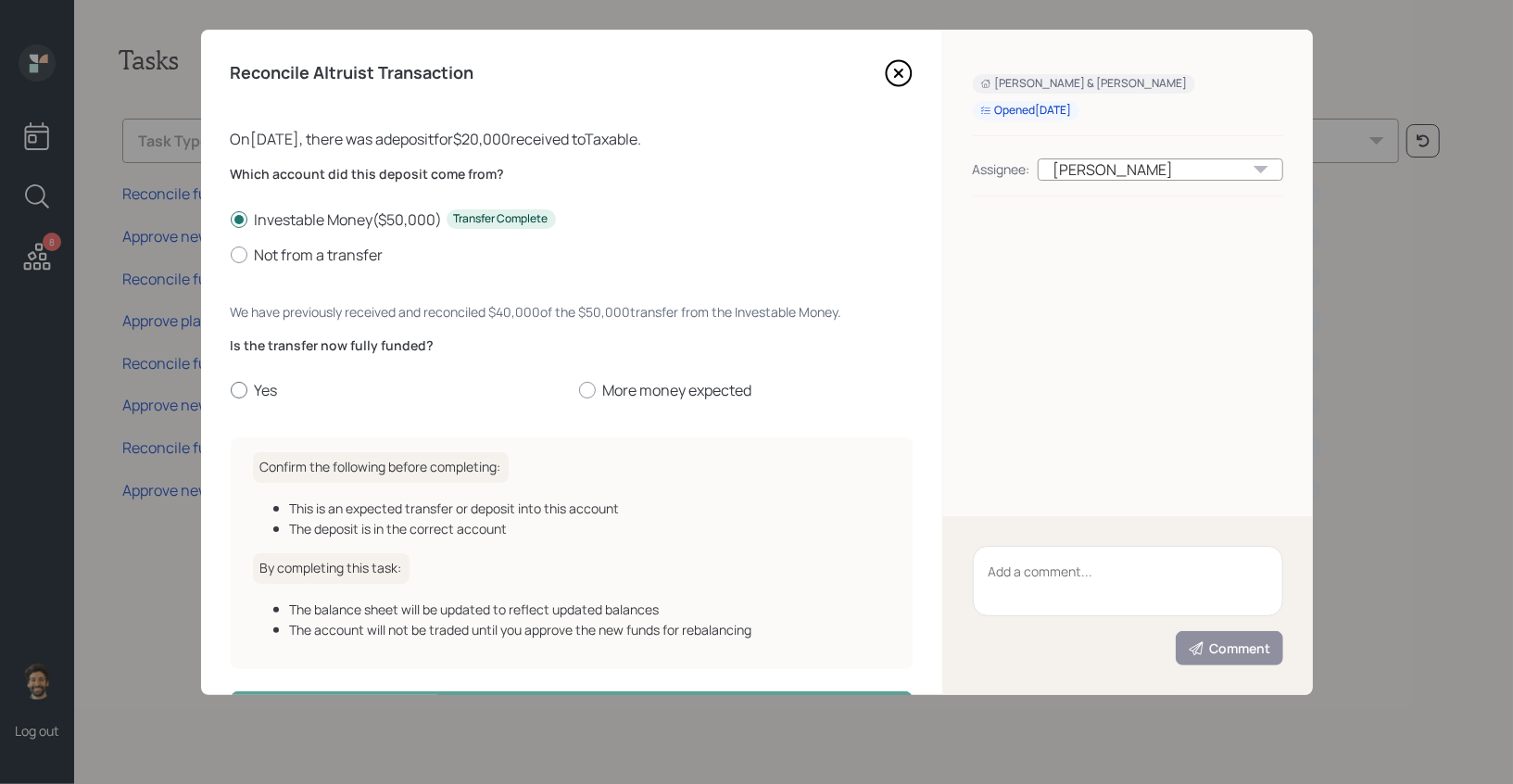
click at [263, 392] on label "Yes" at bounding box center [397, 390] width 333 height 21
click at [231, 391] on input "Yes" at bounding box center [230, 390] width 1 height 1
radio input "true"
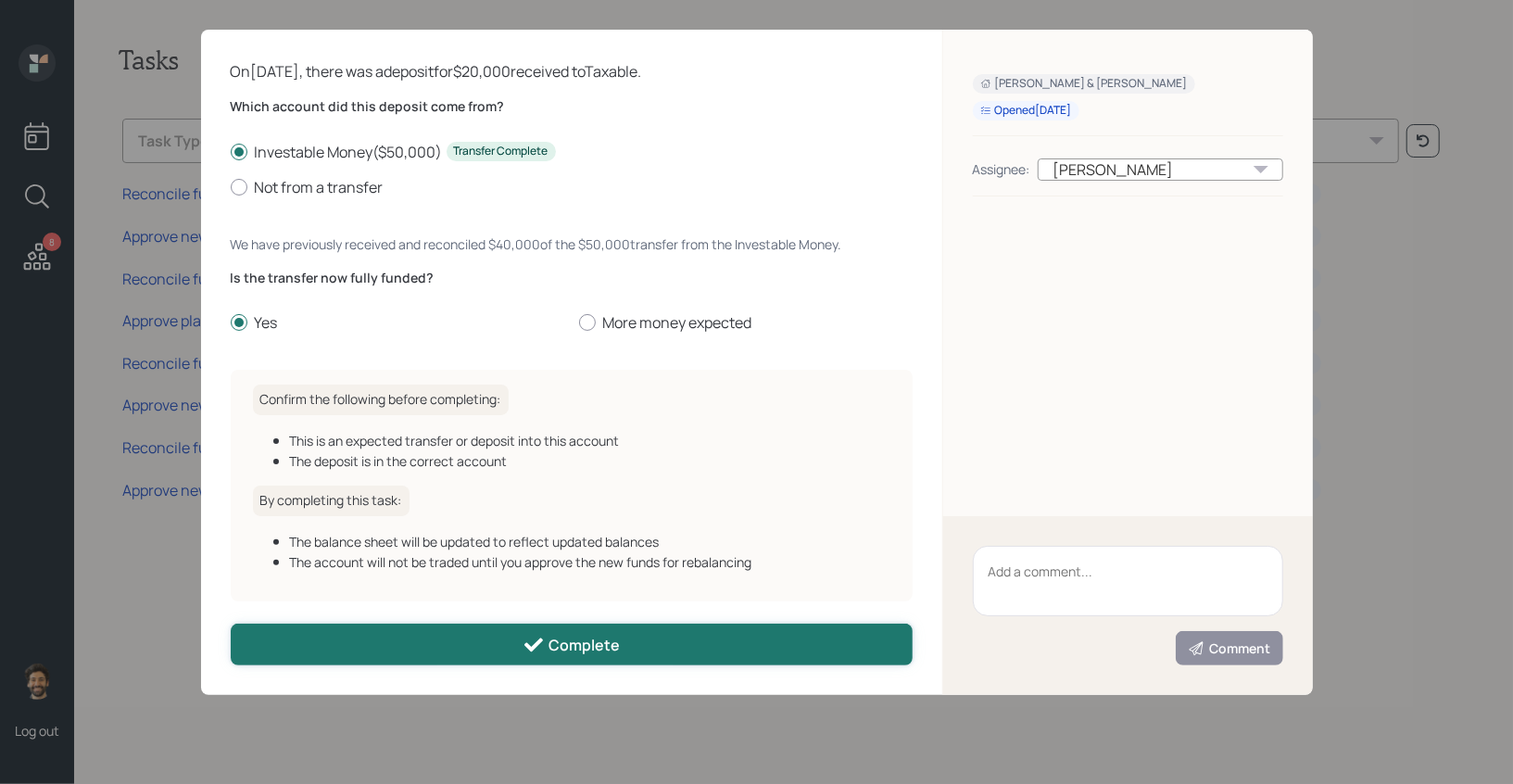
click at [411, 646] on button "Complete" at bounding box center [571, 644] width 682 height 42
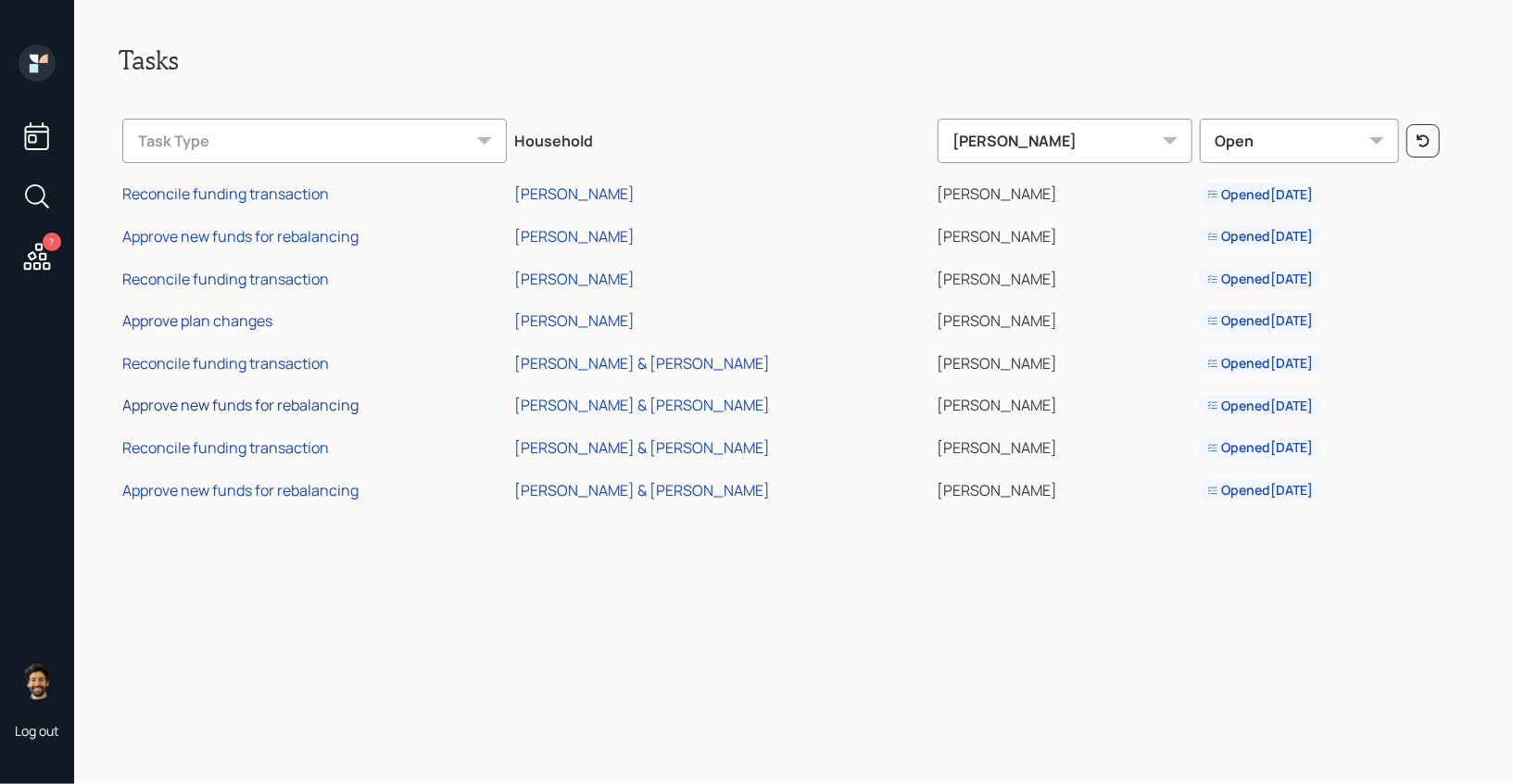
click at [226, 410] on div "Approve new funds for rebalancing" at bounding box center [240, 405] width 236 height 21
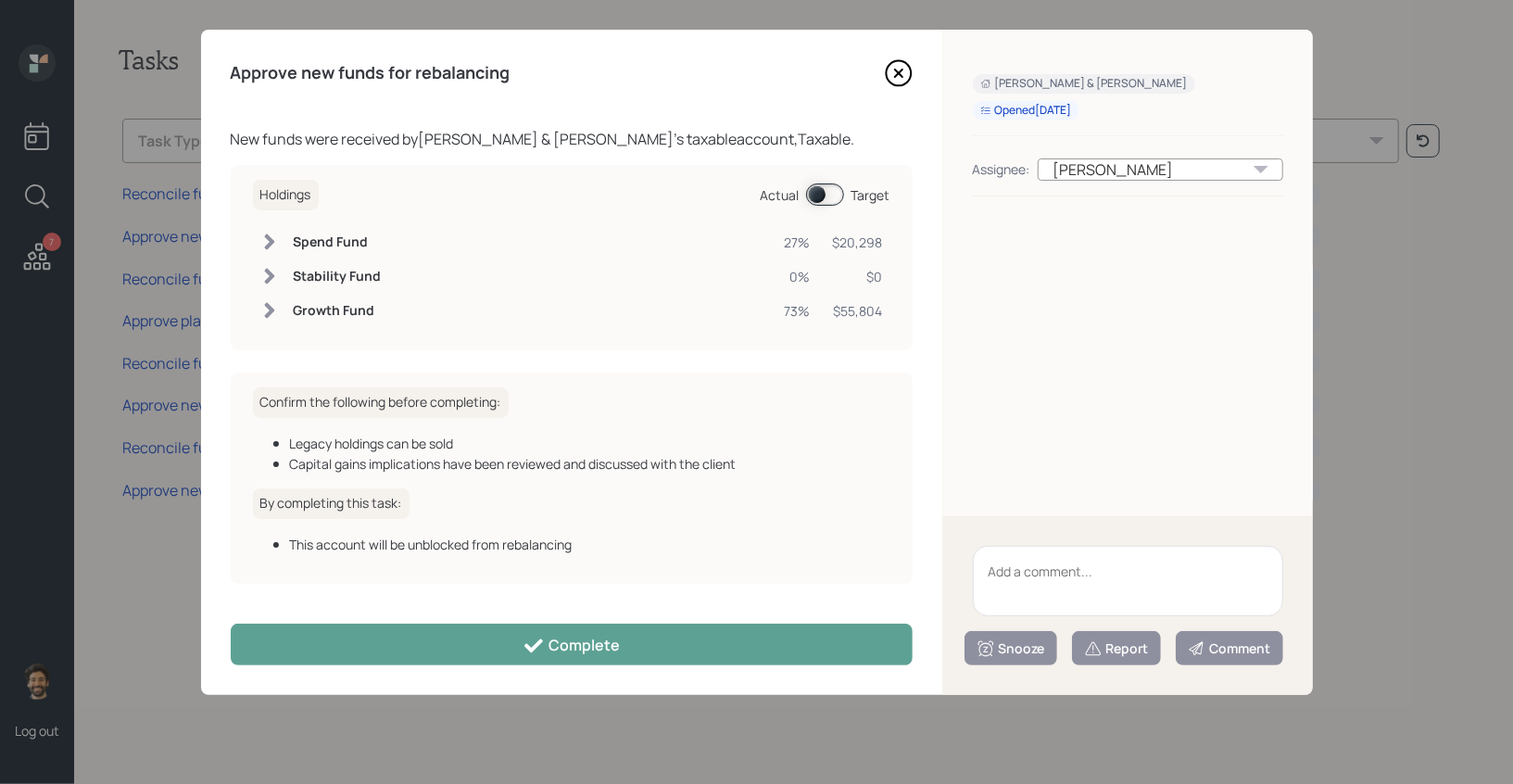
click at [428, 666] on div "Approve new funds for rebalancing New funds were received by Jim & Karen Lehmku…" at bounding box center [571, 362] width 741 height 665
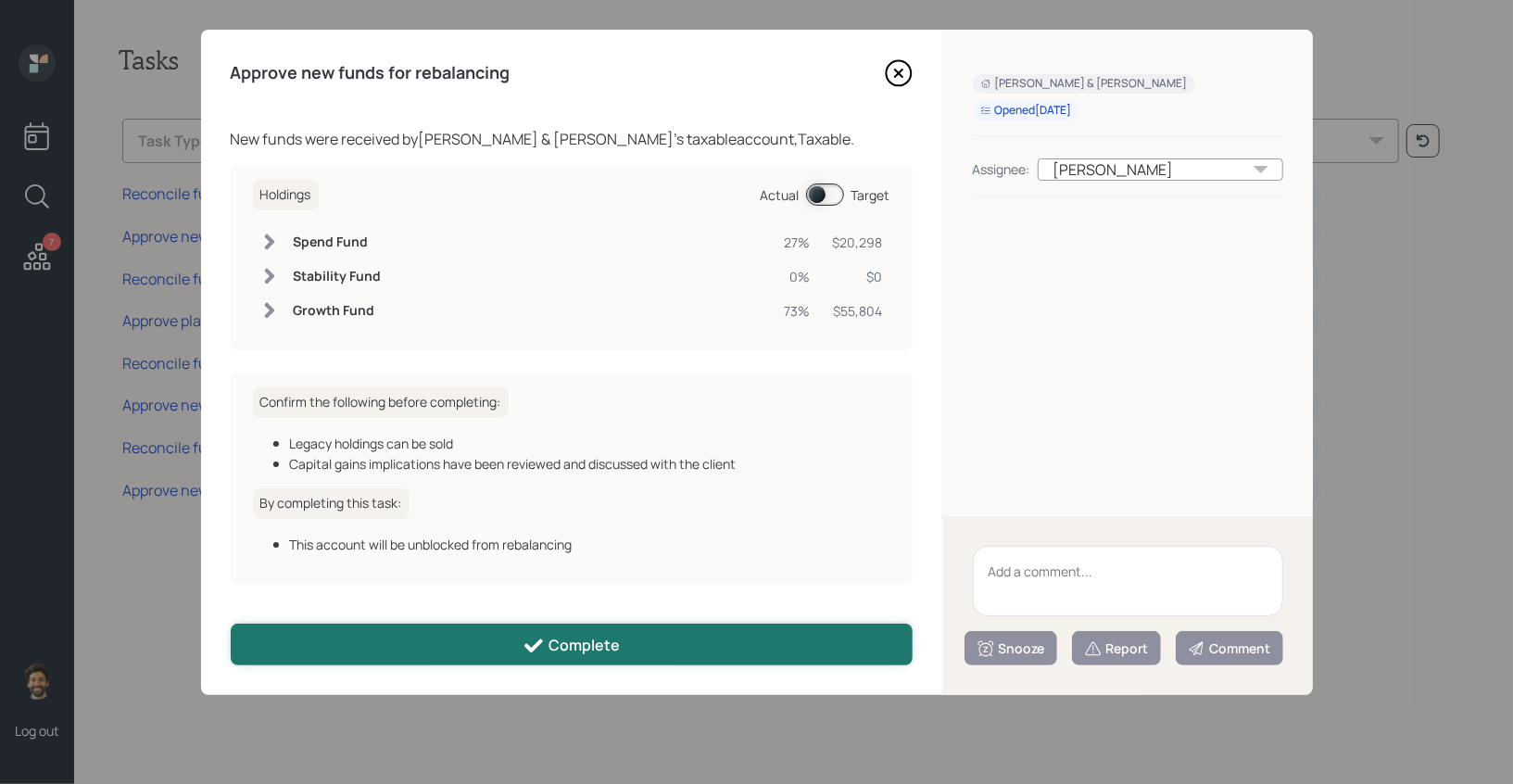
click at [396, 644] on button "Complete" at bounding box center [571, 644] width 682 height 42
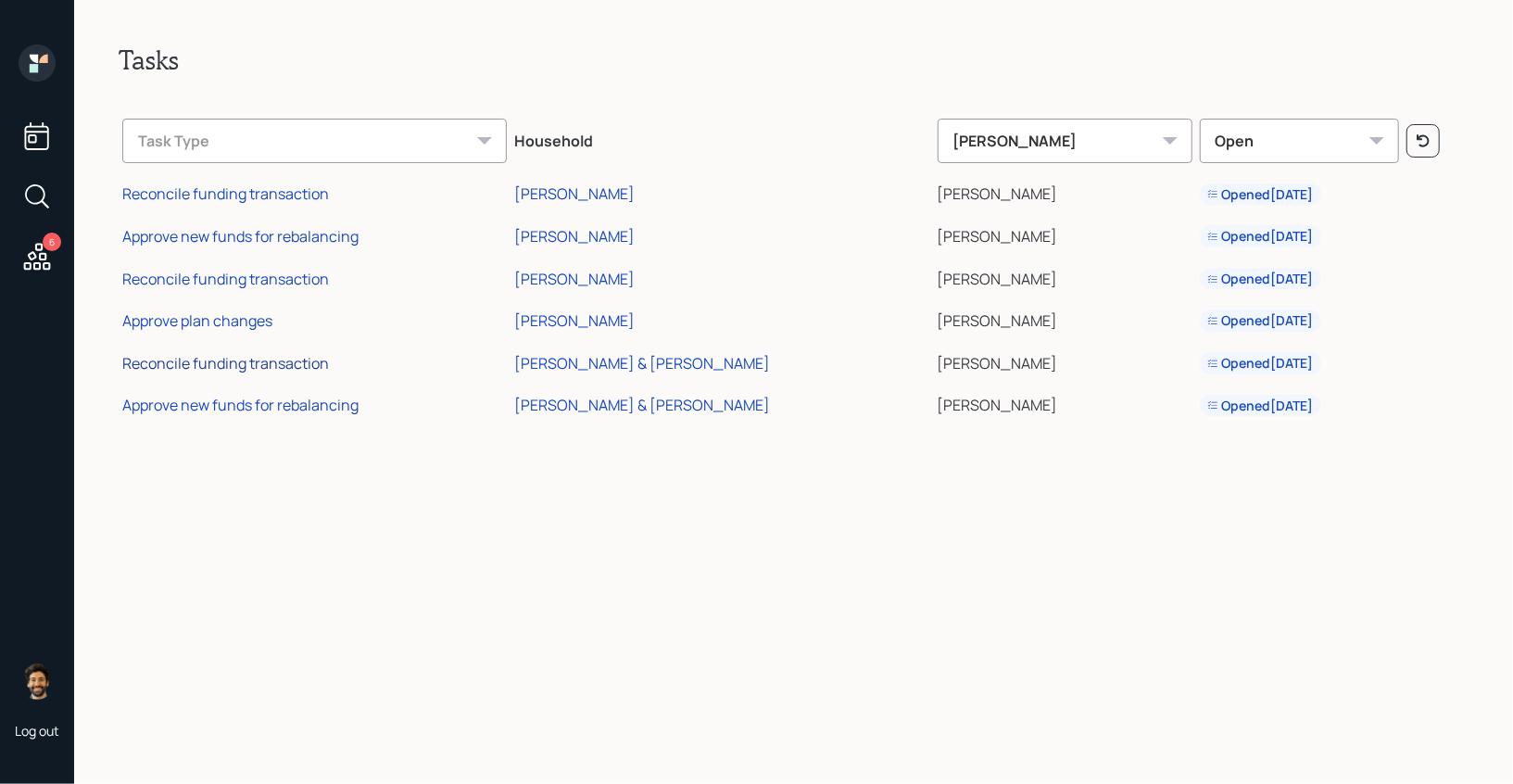
click at [240, 364] on div "Reconcile funding transaction" at bounding box center [225, 363] width 206 height 21
click at [668, 353] on div "[PERSON_NAME] & [PERSON_NAME]" at bounding box center [642, 363] width 256 height 21
